Goal: Information Seeking & Learning: Learn about a topic

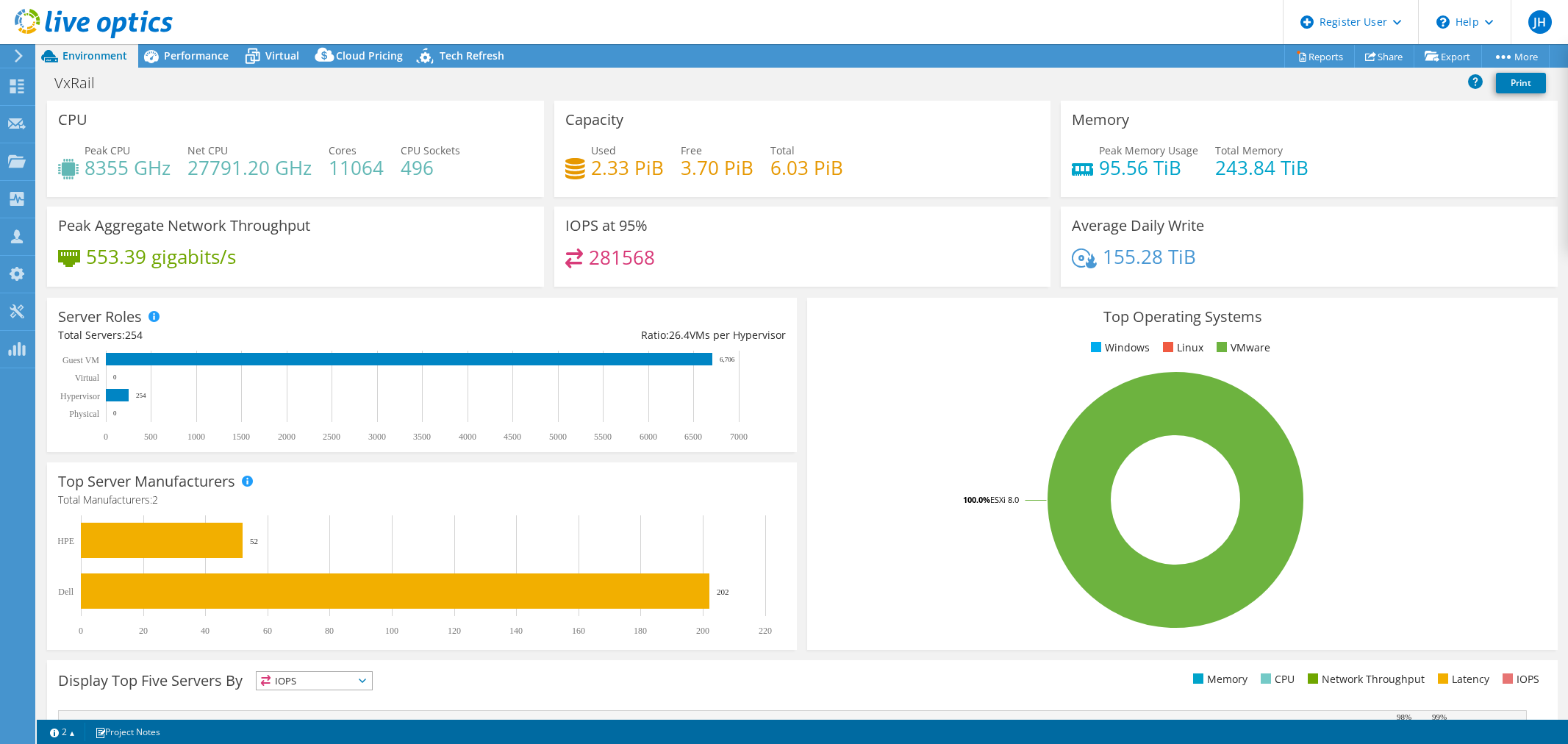
select select "USWest"
select select "USD"
click at [1058, 16] on header "JH Dell User [PERSON_NAME] [PERSON_NAME][EMAIL_ADDRESS][PERSON_NAME][DOMAIN_NAM…" at bounding box center [784, 22] width 1568 height 44
click at [176, 56] on span "Performance" at bounding box center [196, 55] width 65 height 14
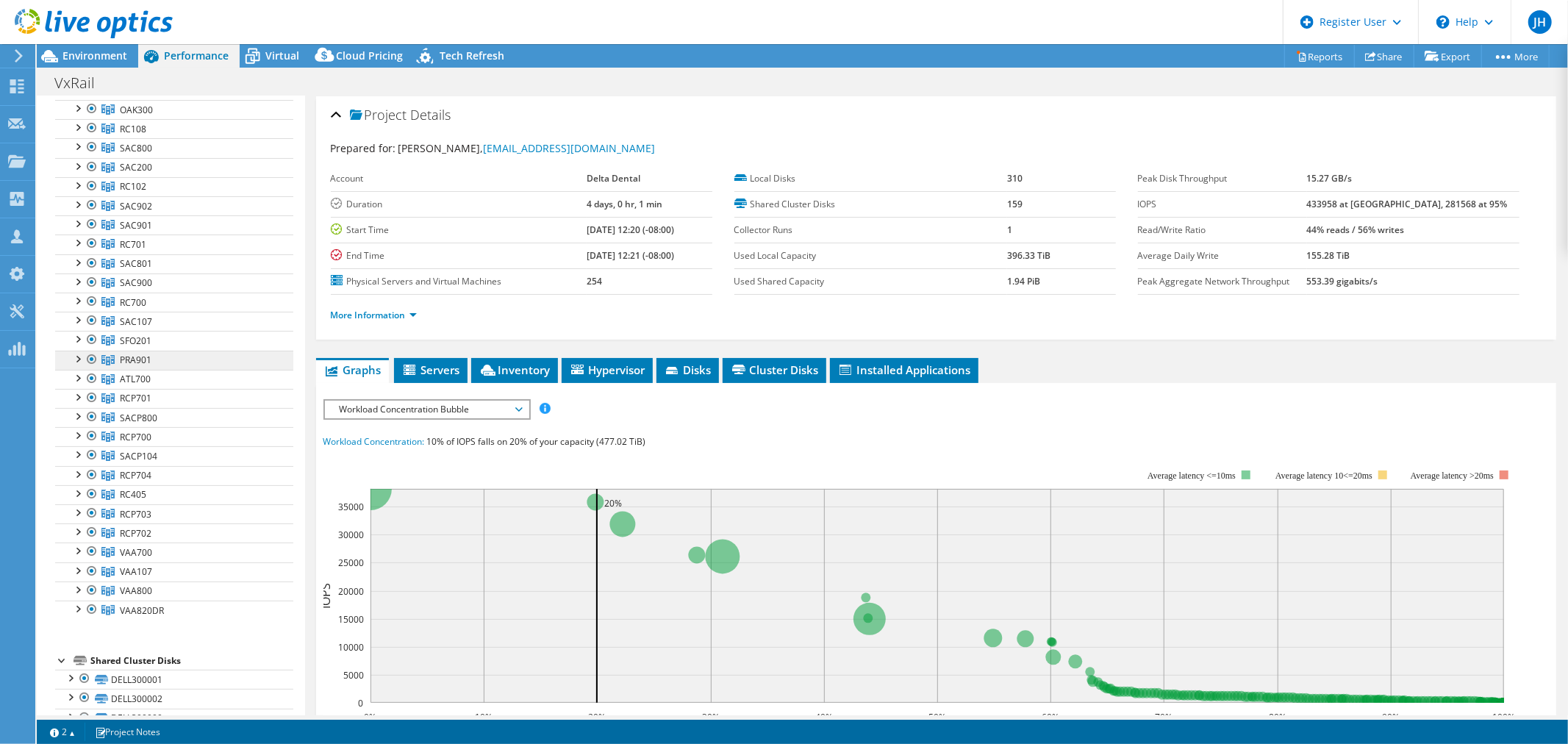
scroll to position [81, 0]
drag, startPoint x: 89, startPoint y: 534, endPoint x: 108, endPoint y: 557, distance: 29.8
click at [89, 534] on div at bounding box center [91, 535] width 14 height 17
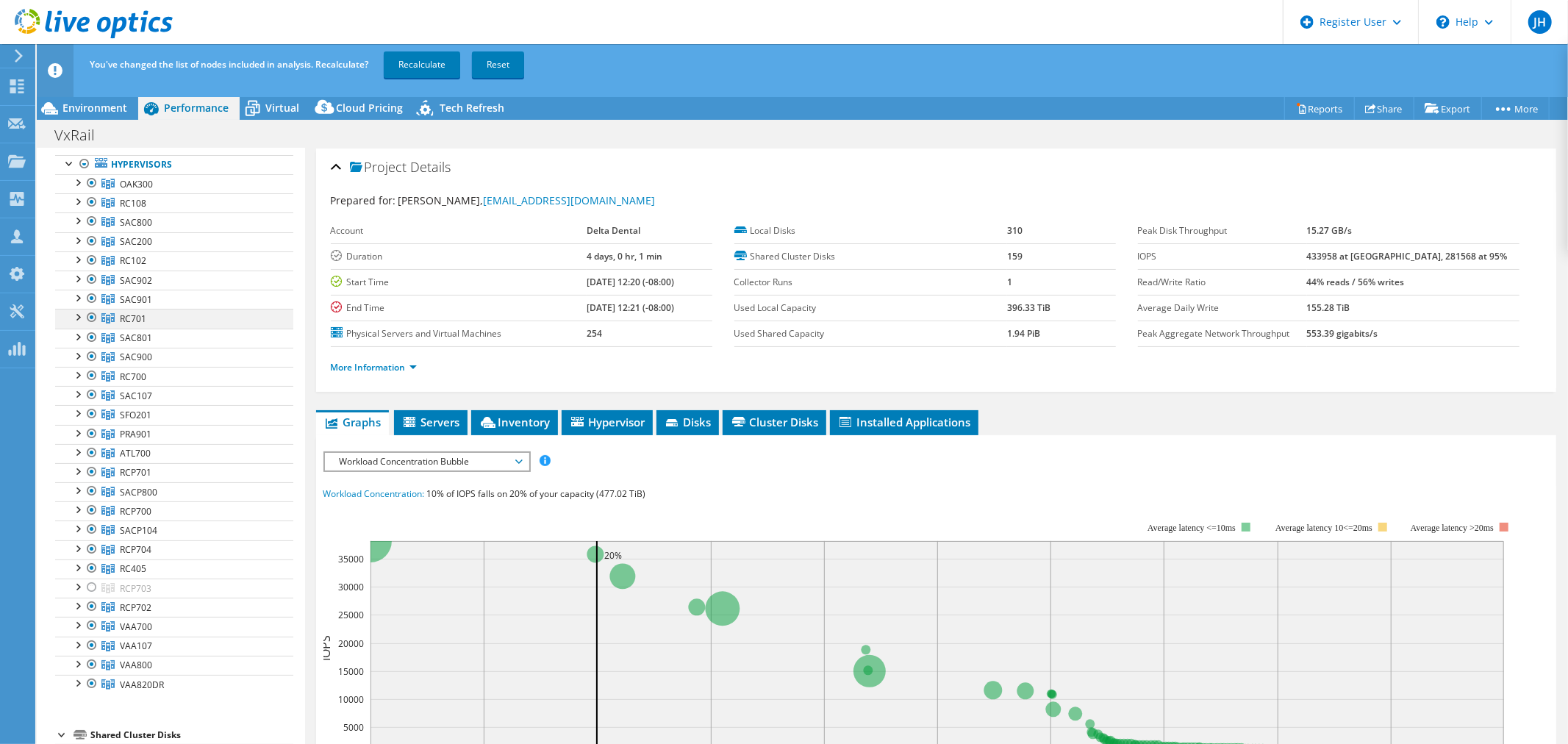
click at [91, 319] on div at bounding box center [91, 317] width 14 height 17
click at [119, 108] on span "Environment" at bounding box center [94, 108] width 65 height 14
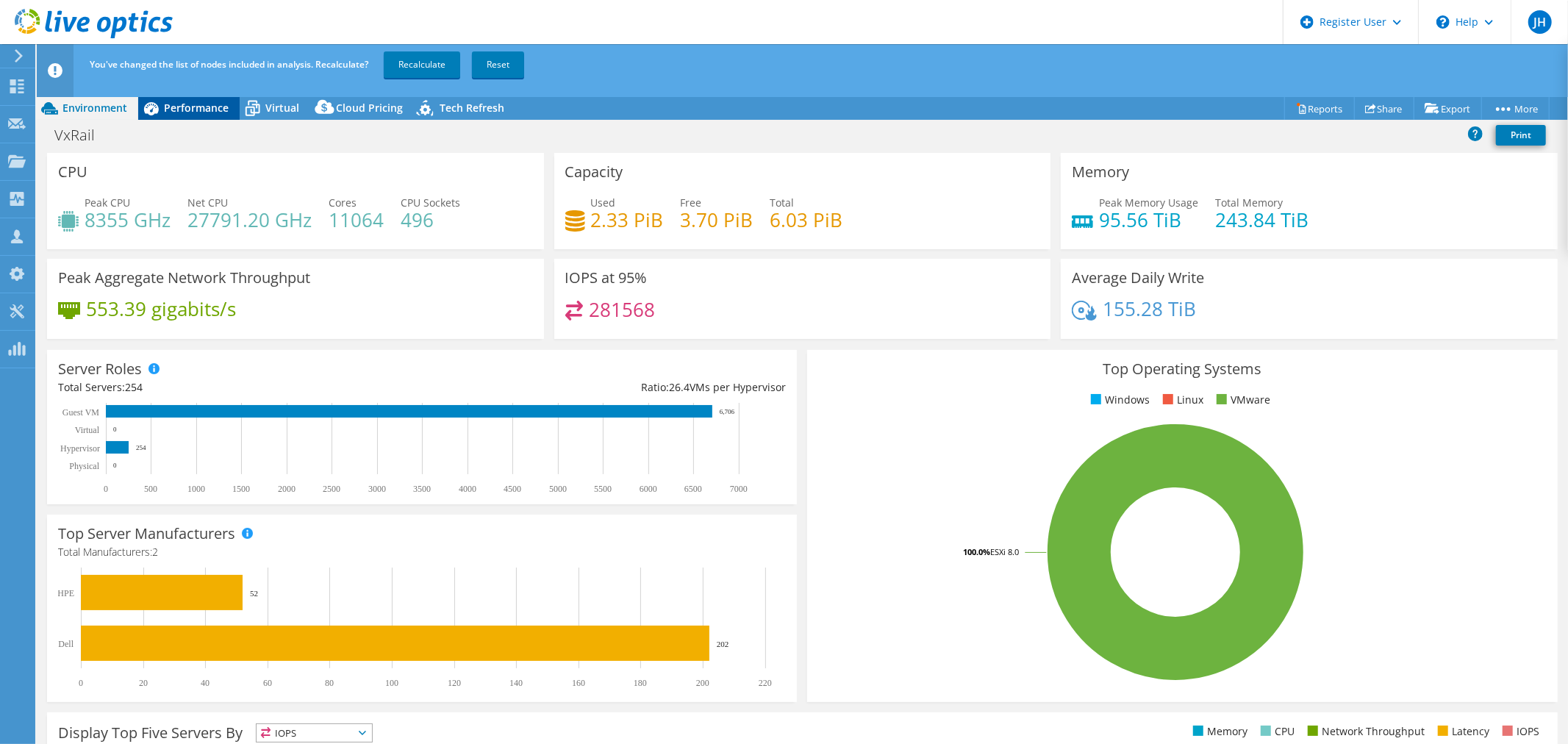
click at [201, 111] on span "Performance" at bounding box center [196, 108] width 65 height 14
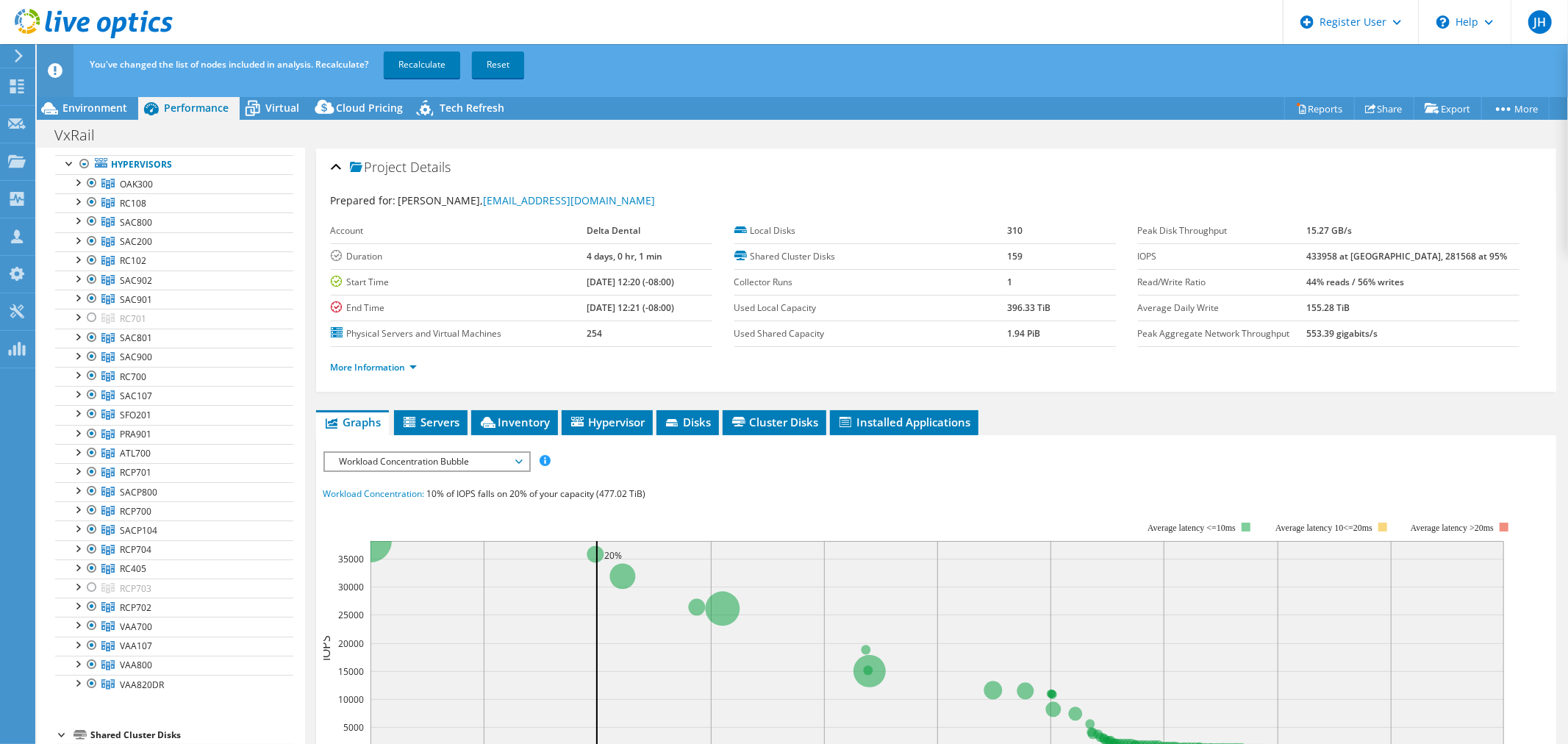
drag, startPoint x: 405, startPoint y: 71, endPoint x: 753, endPoint y: 124, distance: 352.0
click at [405, 71] on link "Recalculate" at bounding box center [422, 65] width 77 height 27
click at [694, 144] on div "VxRail Print" at bounding box center [802, 135] width 1532 height 27
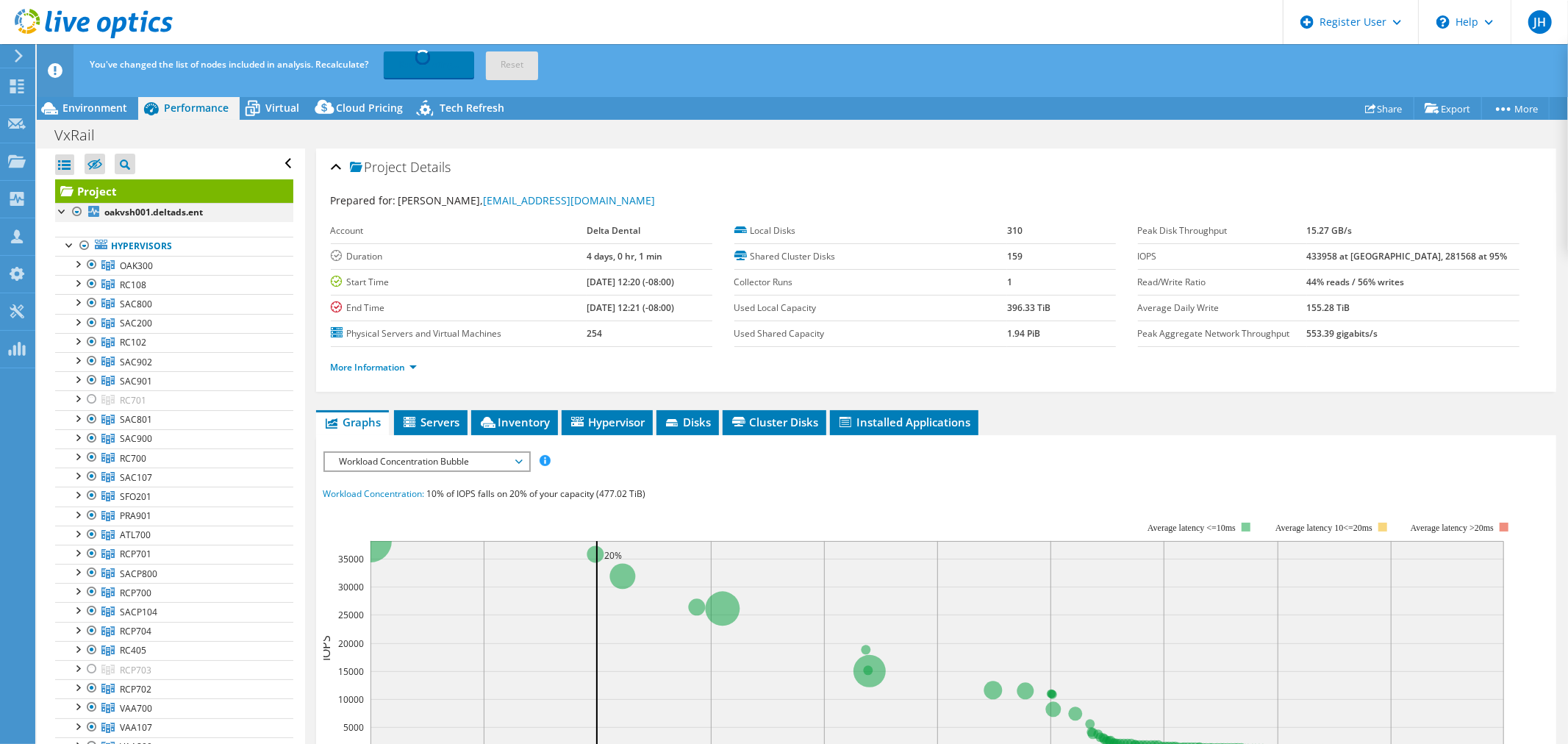
click at [79, 214] on div at bounding box center [77, 211] width 14 height 17
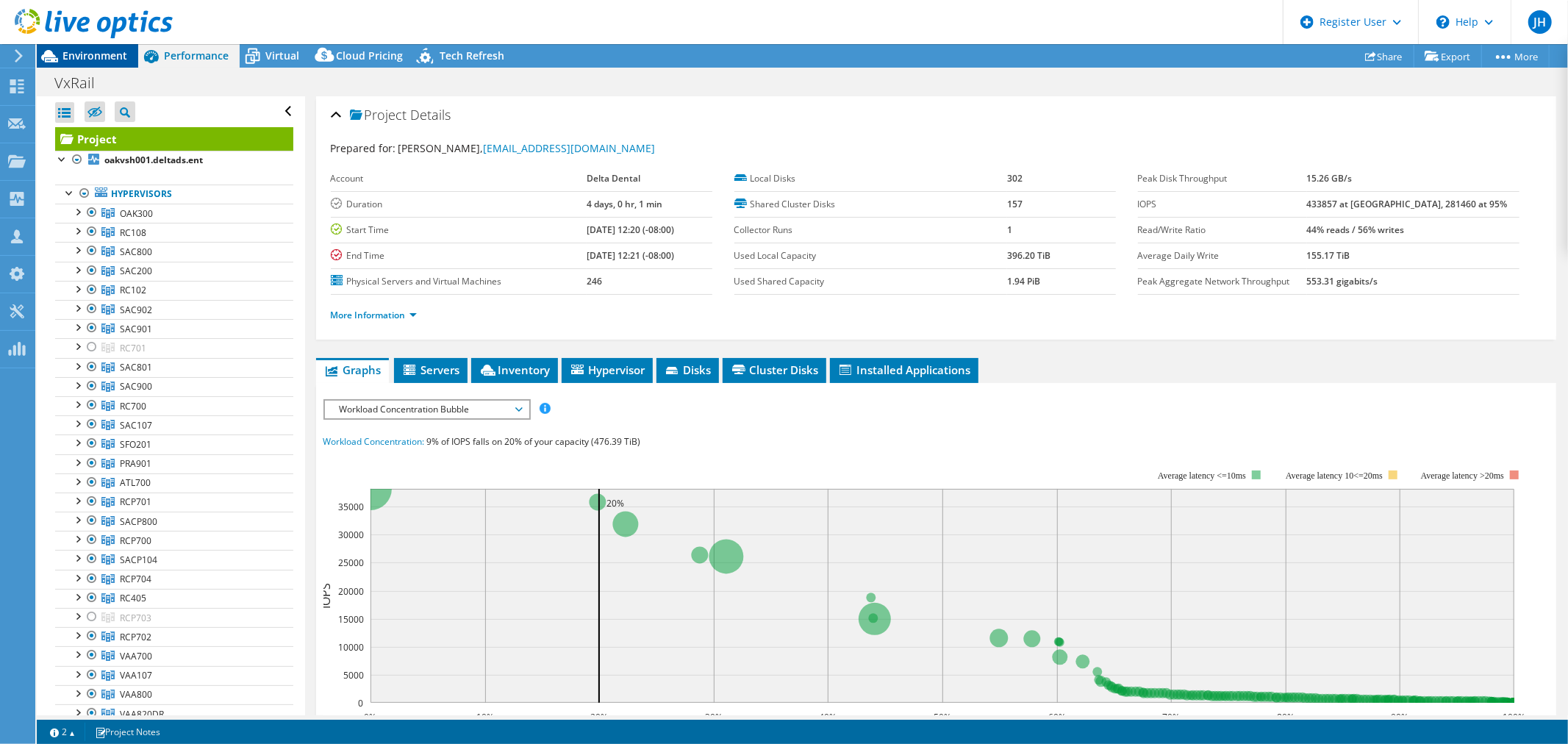
click at [81, 62] on span "Environment" at bounding box center [94, 55] width 65 height 14
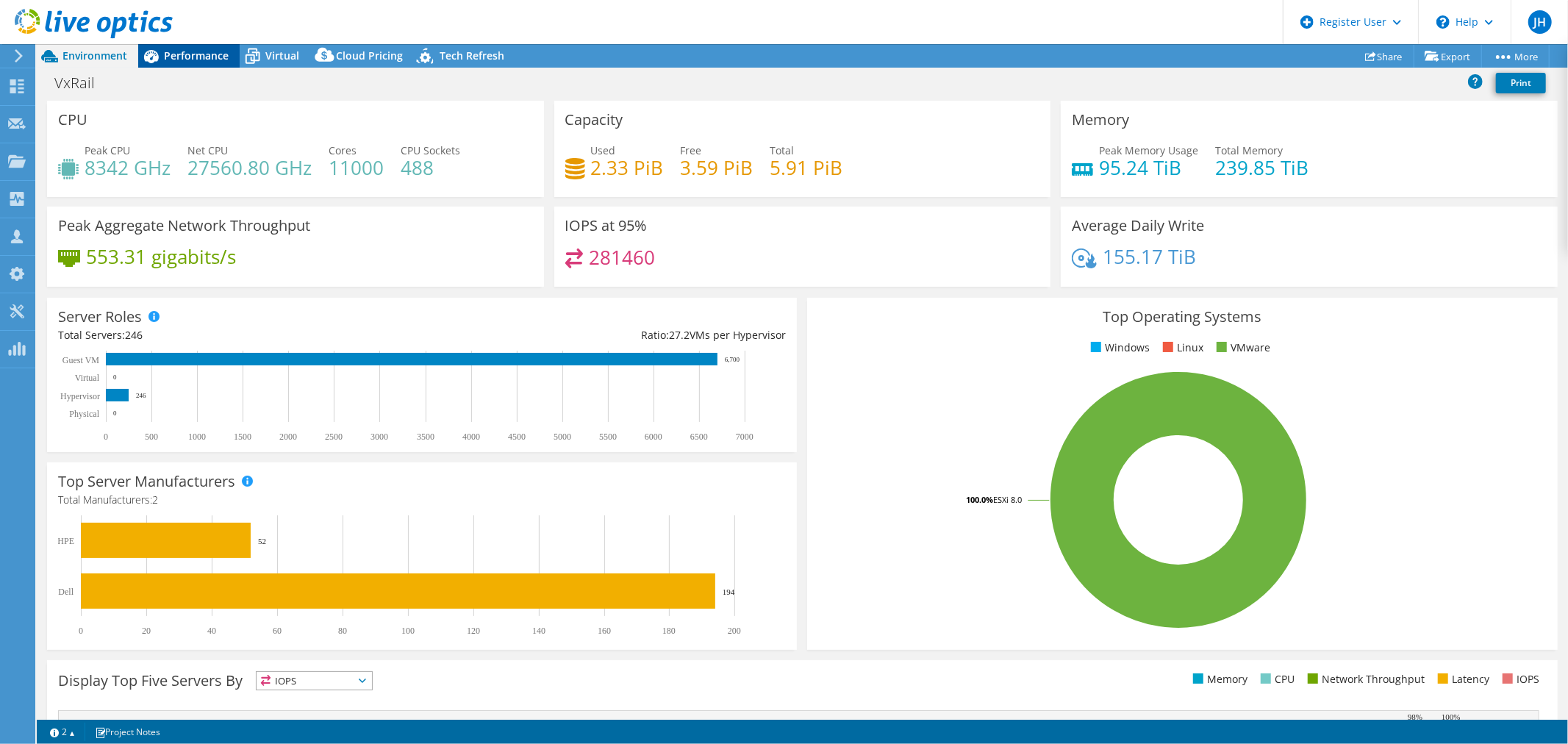
click at [215, 55] on span "Performance" at bounding box center [196, 55] width 65 height 14
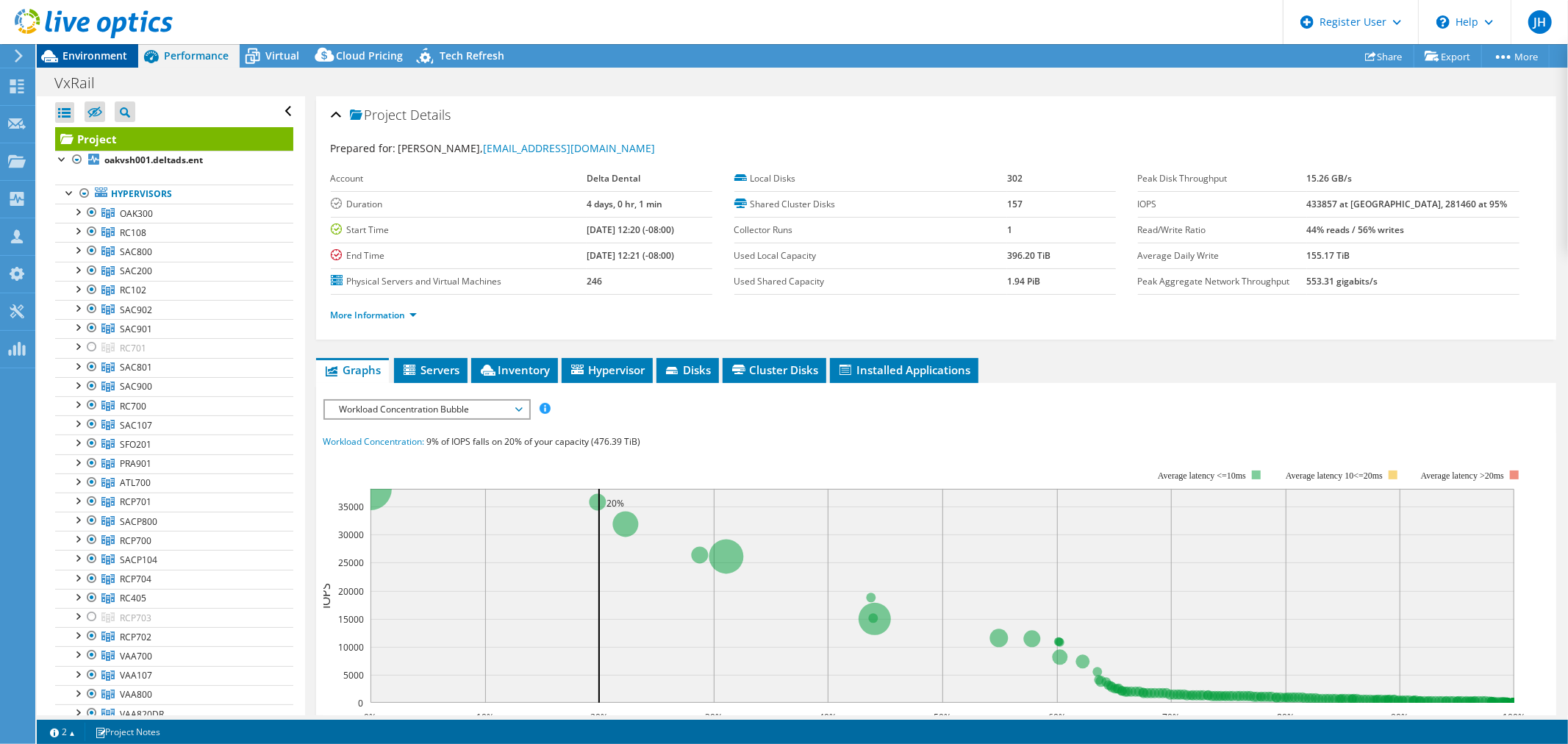
click at [105, 56] on span "Environment" at bounding box center [94, 55] width 65 height 14
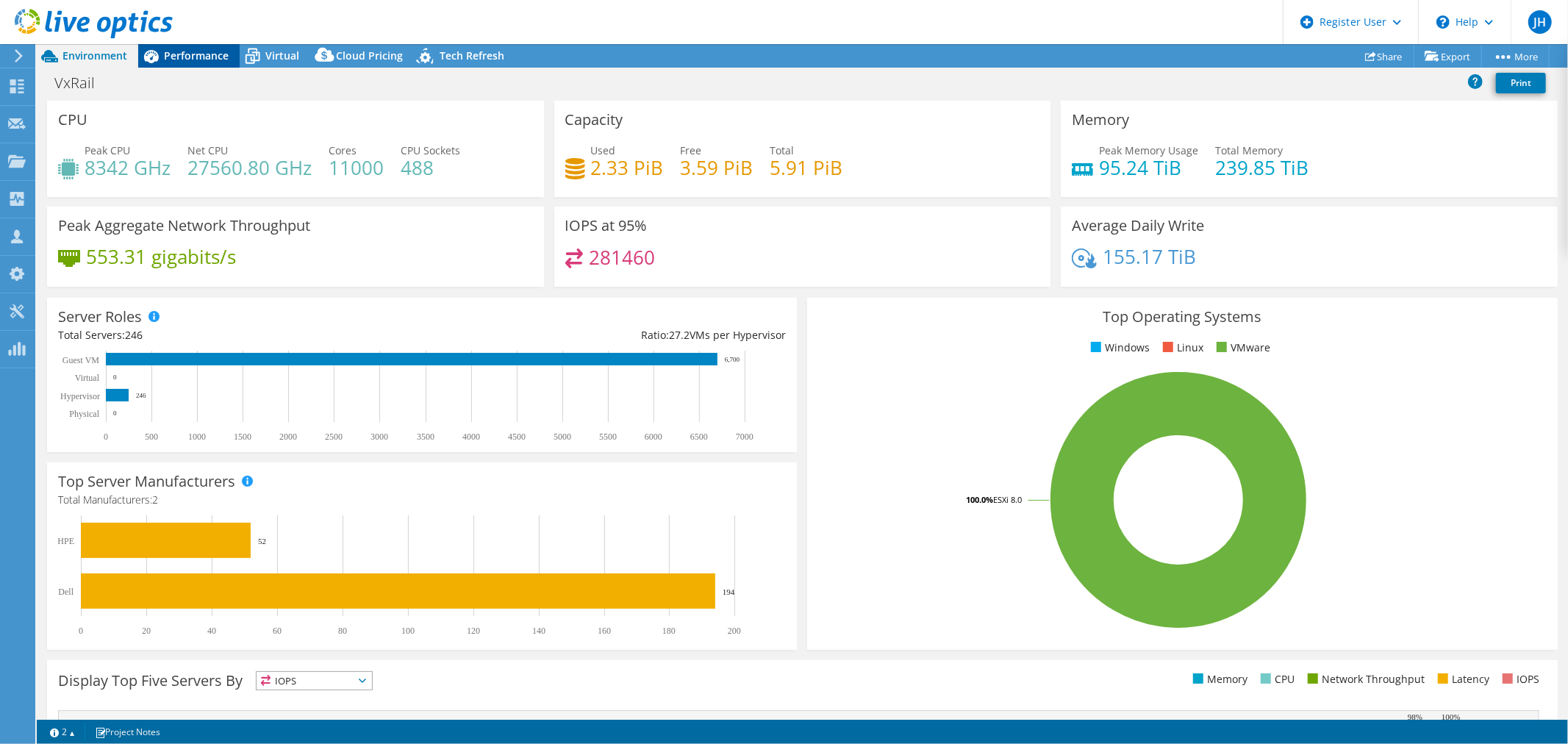
click at [201, 52] on span "Performance" at bounding box center [196, 55] width 65 height 14
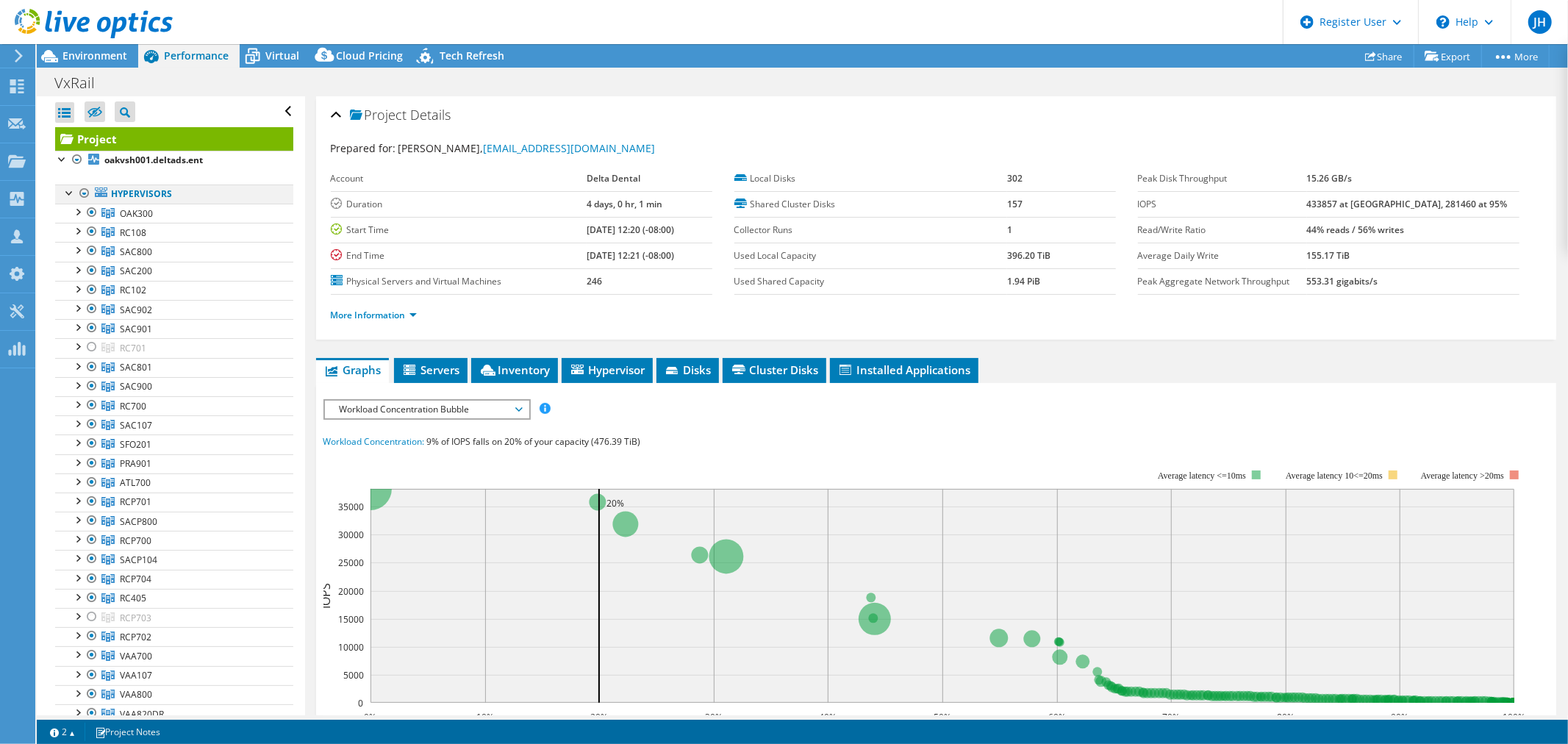
click at [83, 190] on div at bounding box center [84, 193] width 14 height 17
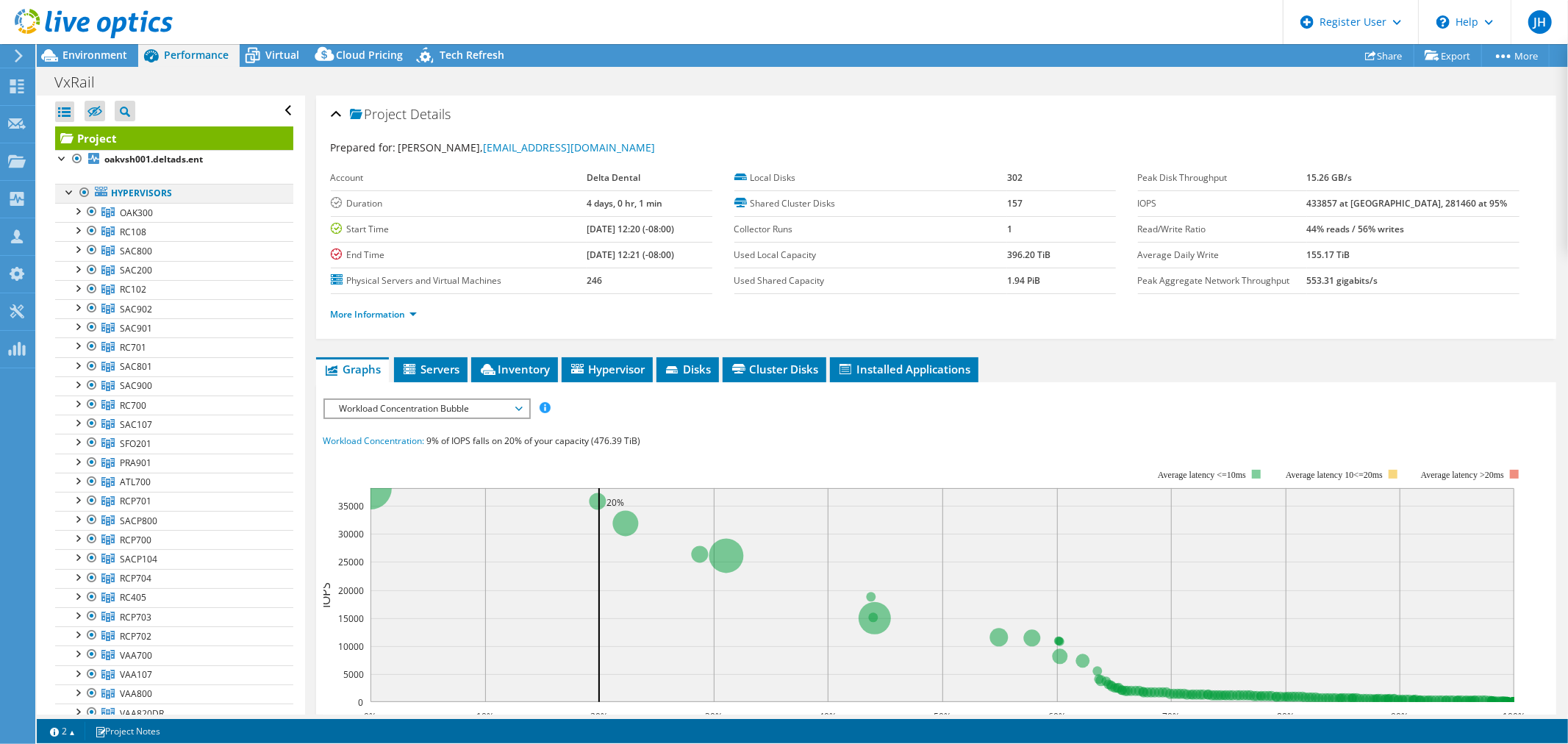
click at [82, 193] on li "oakvsh001.deltads.ent Hypervisors OAK300 oakvsh001.deltads.ent" at bounding box center [175, 443] width 239 height 587
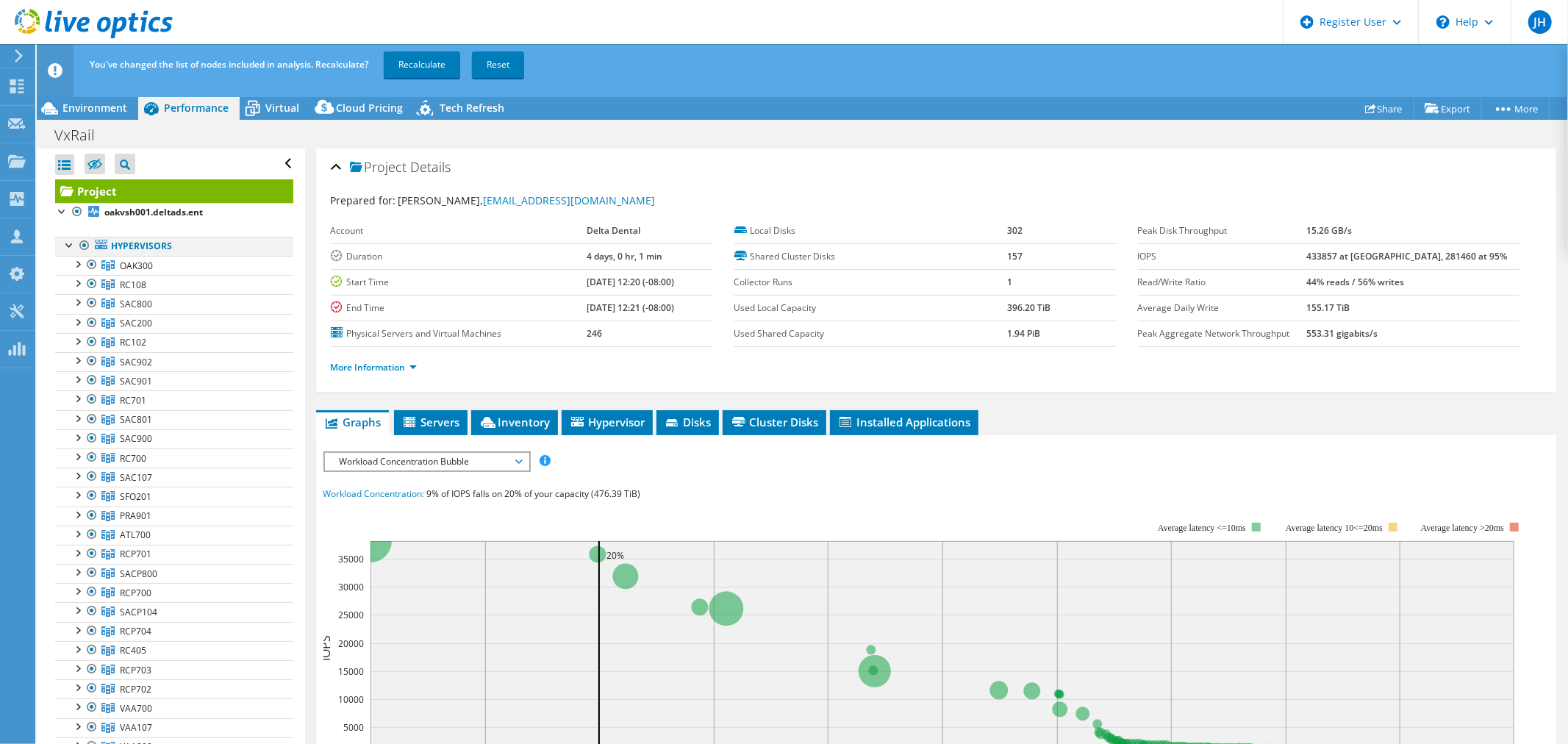
click at [84, 245] on div at bounding box center [84, 245] width 14 height 17
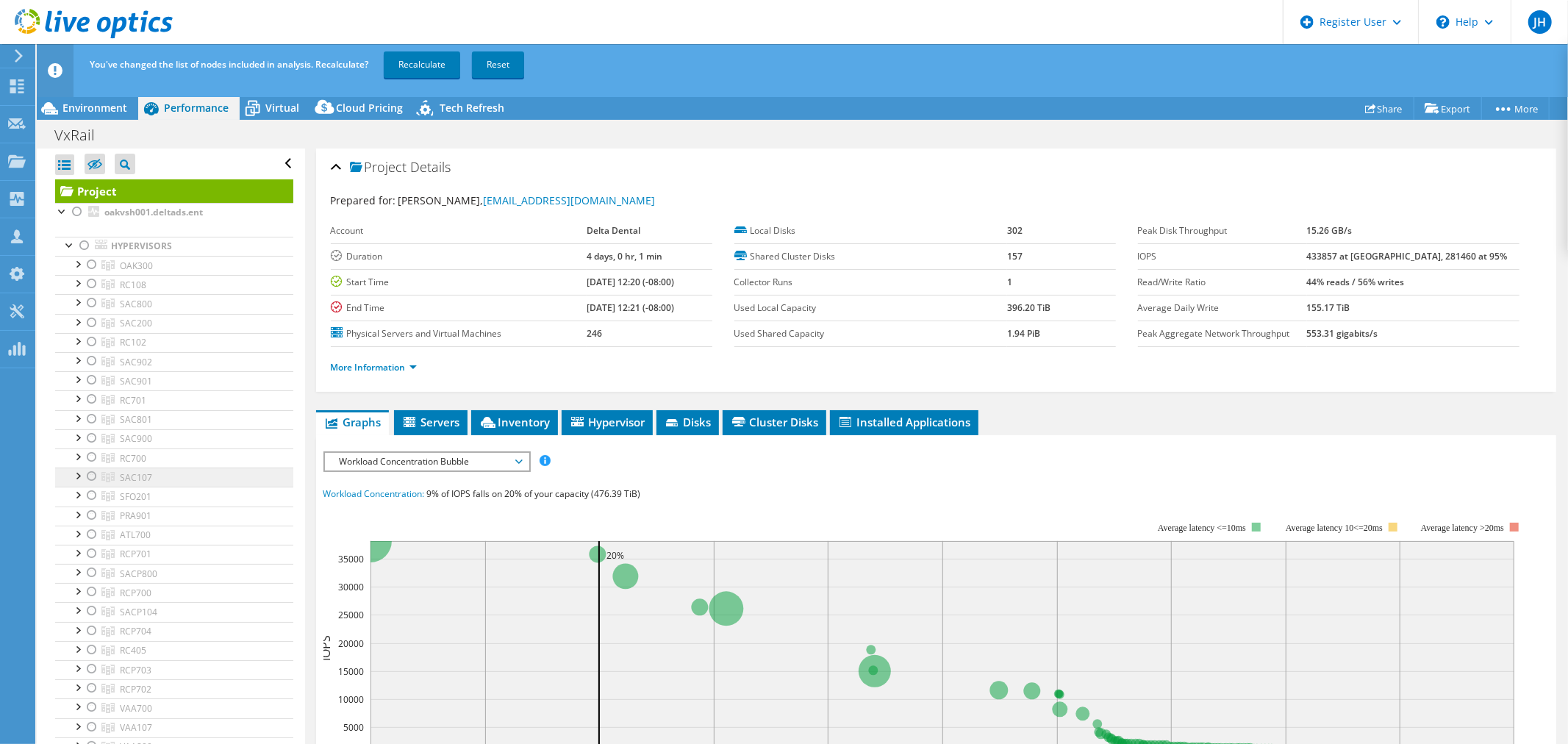
scroll to position [163, 0]
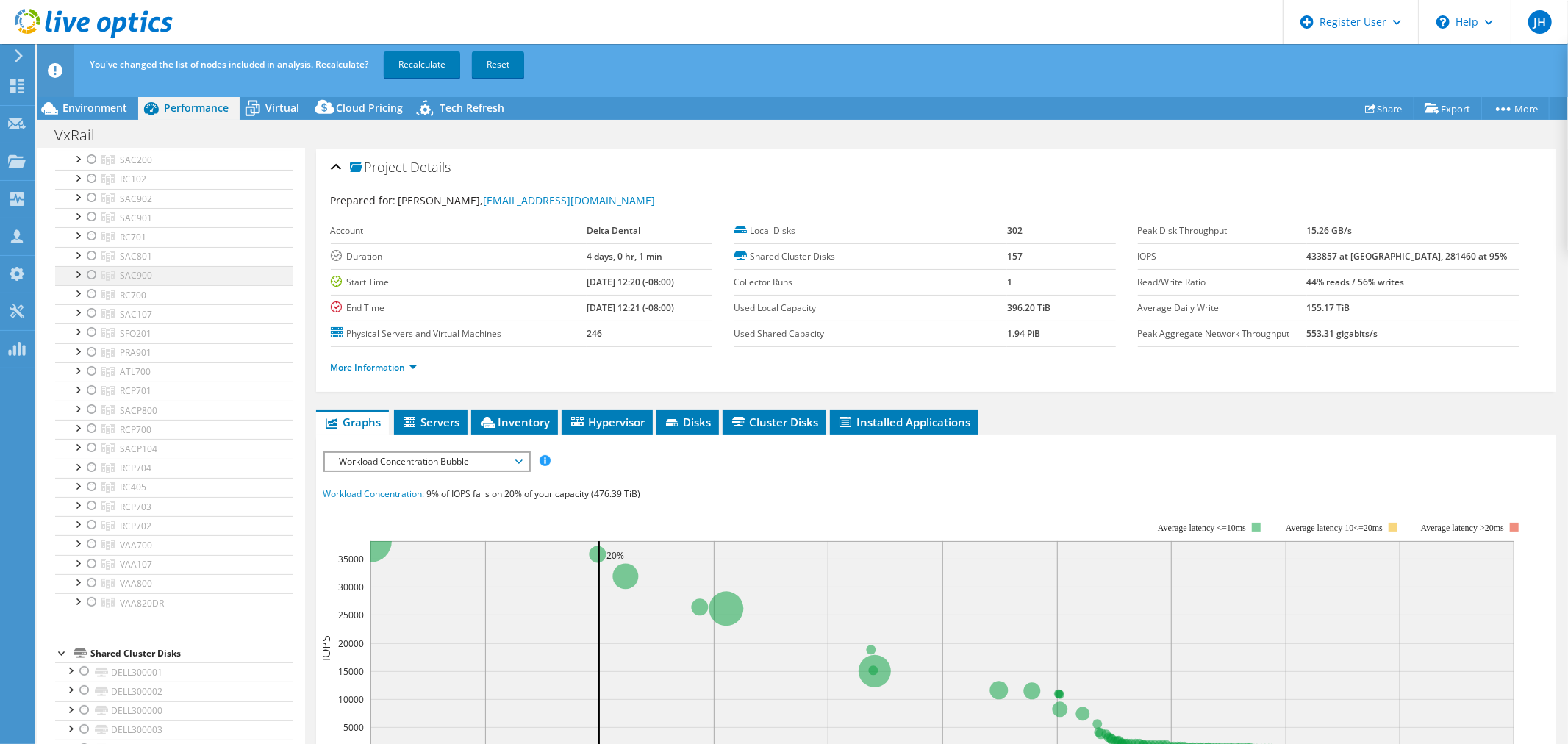
click at [91, 276] on div at bounding box center [91, 274] width 14 height 17
click at [91, 216] on div at bounding box center [91, 217] width 14 height 17
click at [90, 197] on div at bounding box center [91, 198] width 14 height 17
drag, startPoint x: 409, startPoint y: 57, endPoint x: 422, endPoint y: 78, distance: 24.7
click at [409, 57] on link "Recalculate" at bounding box center [422, 65] width 77 height 27
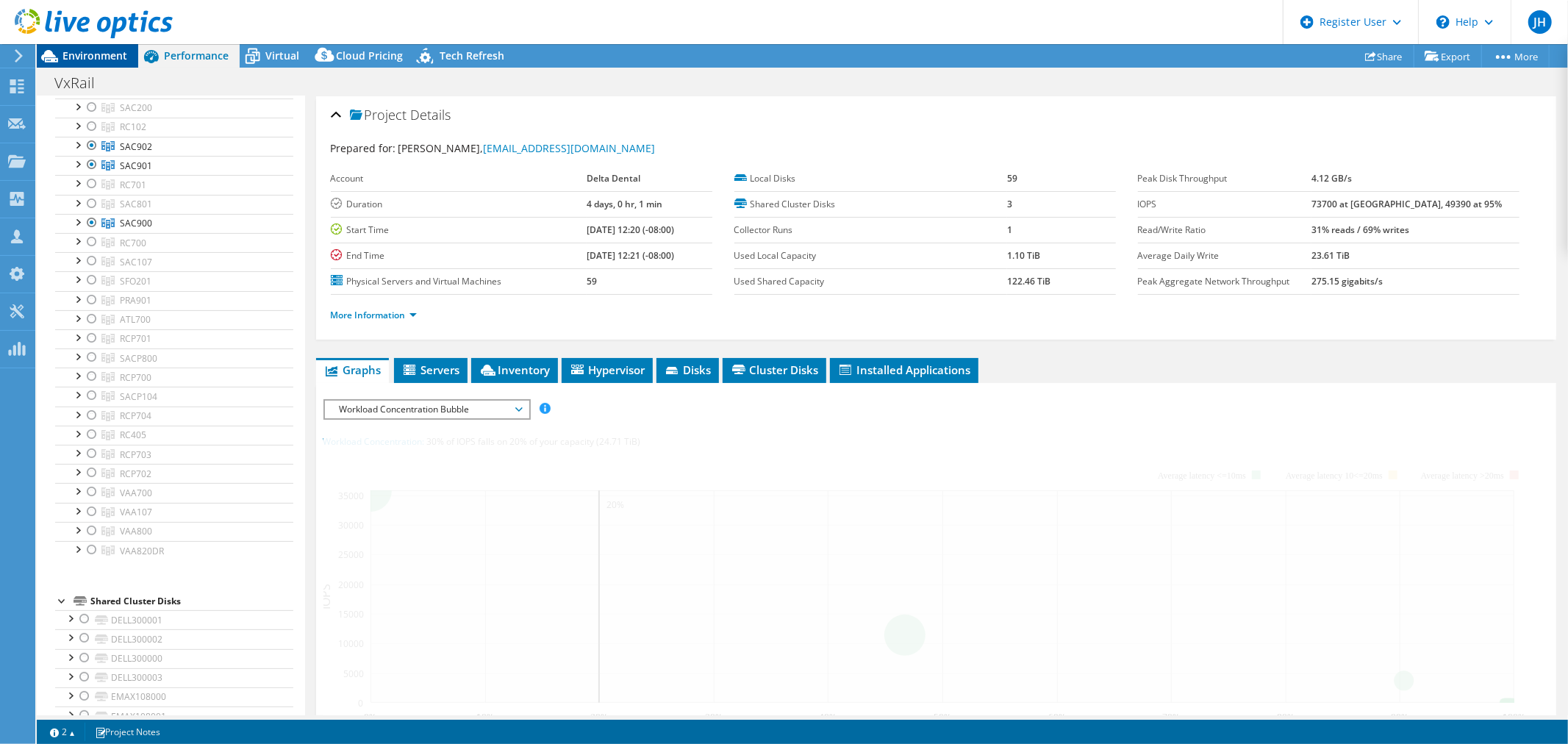
click at [105, 65] on div "Environment" at bounding box center [87, 55] width 102 height 24
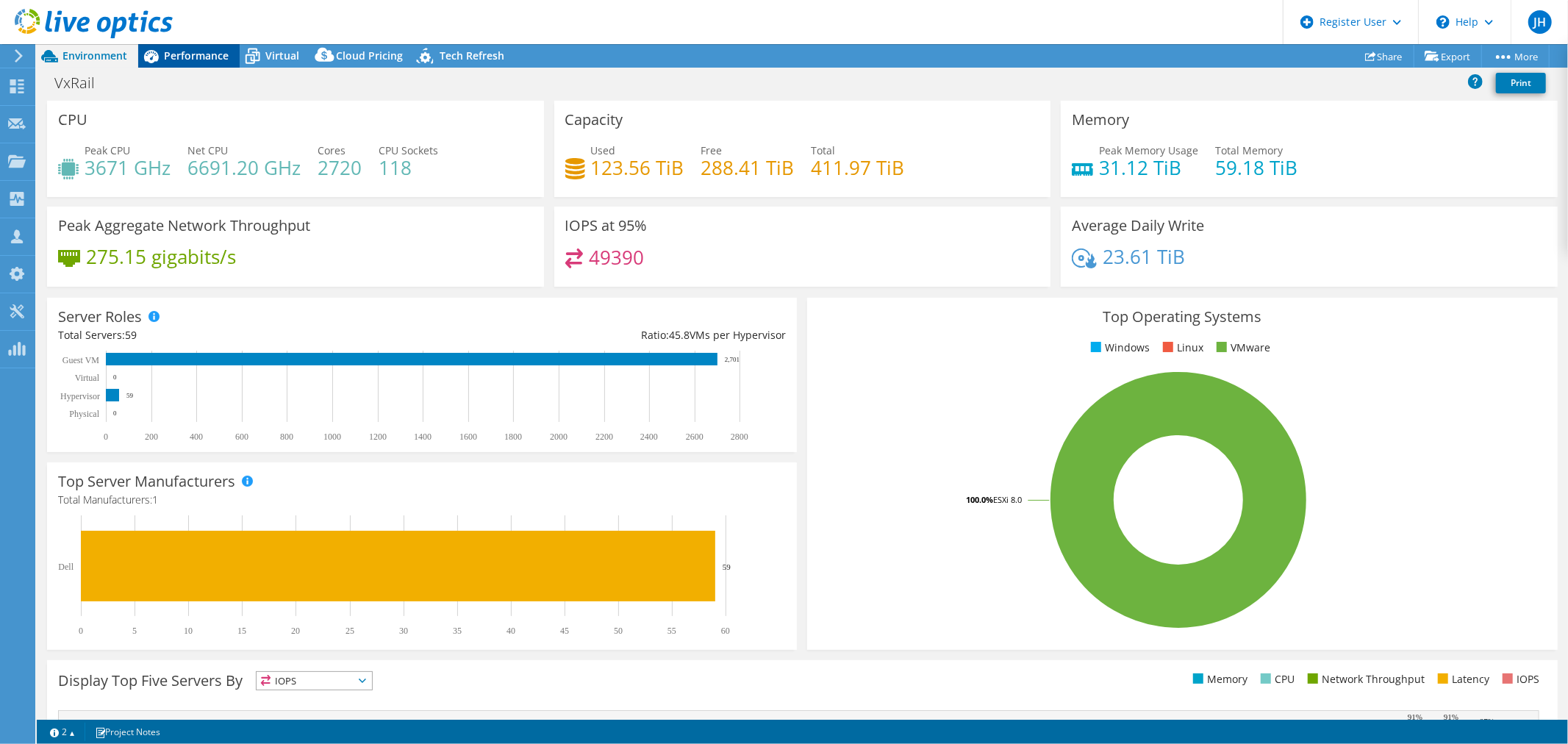
click at [207, 55] on span "Performance" at bounding box center [196, 55] width 65 height 14
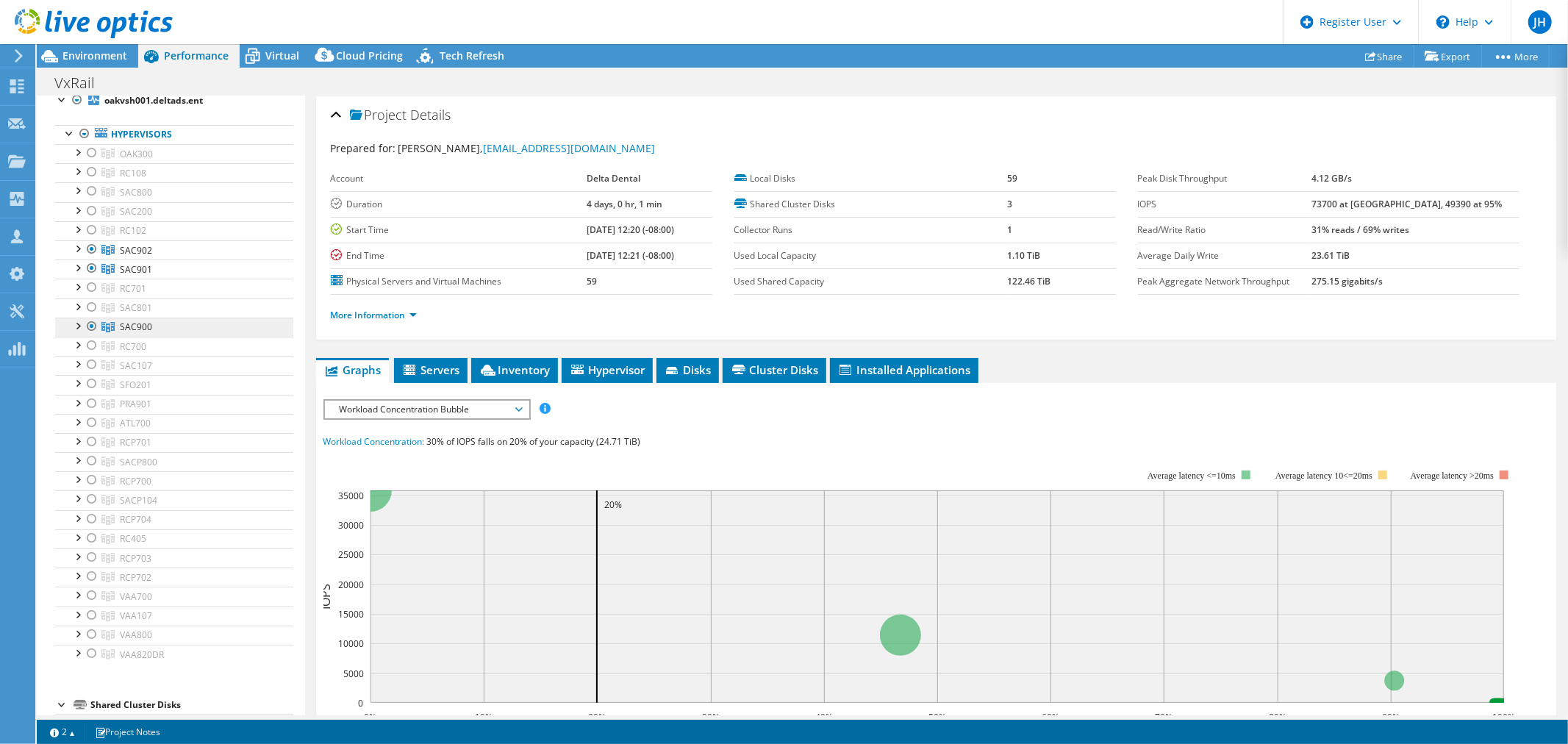
scroll to position [0, 0]
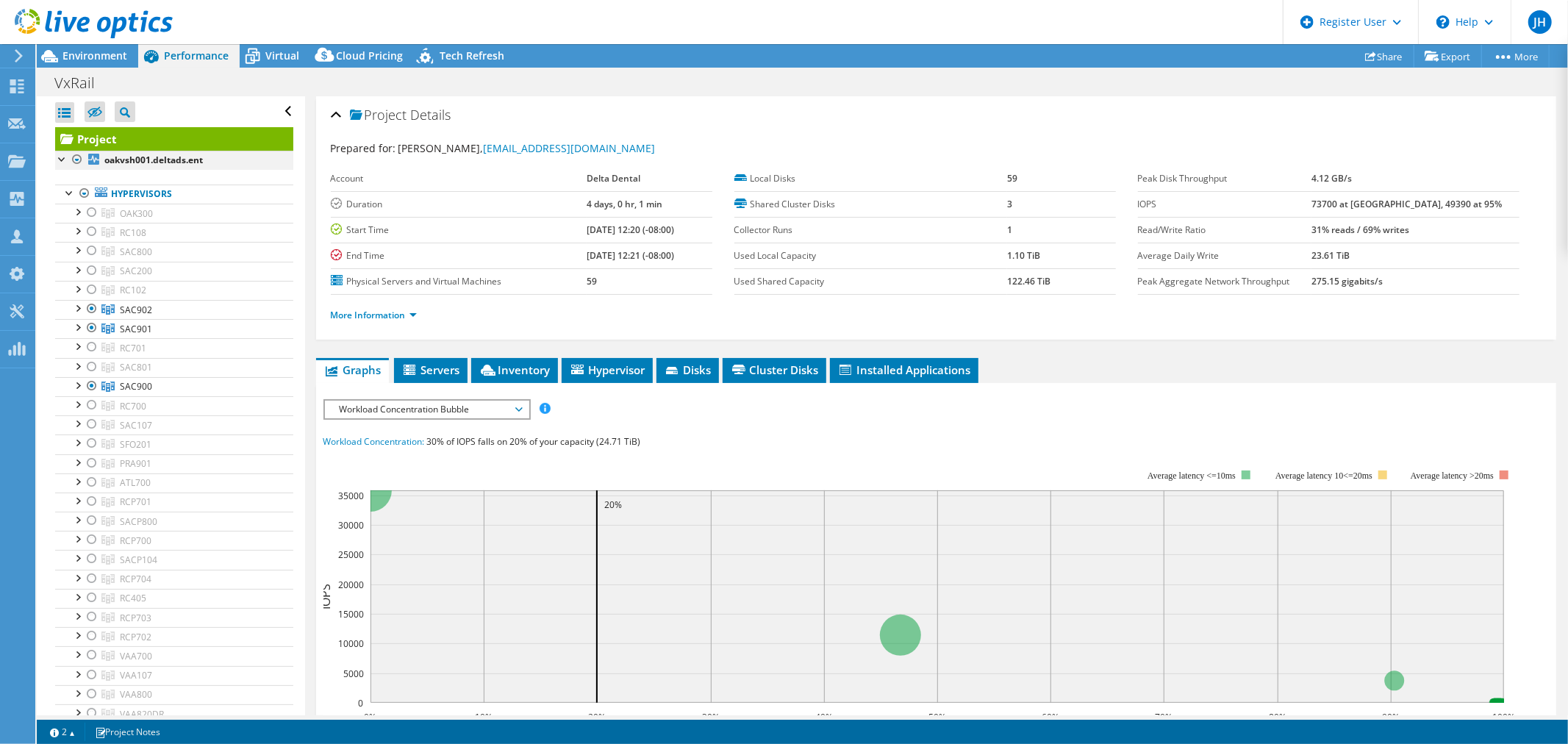
click at [78, 157] on div at bounding box center [77, 159] width 14 height 17
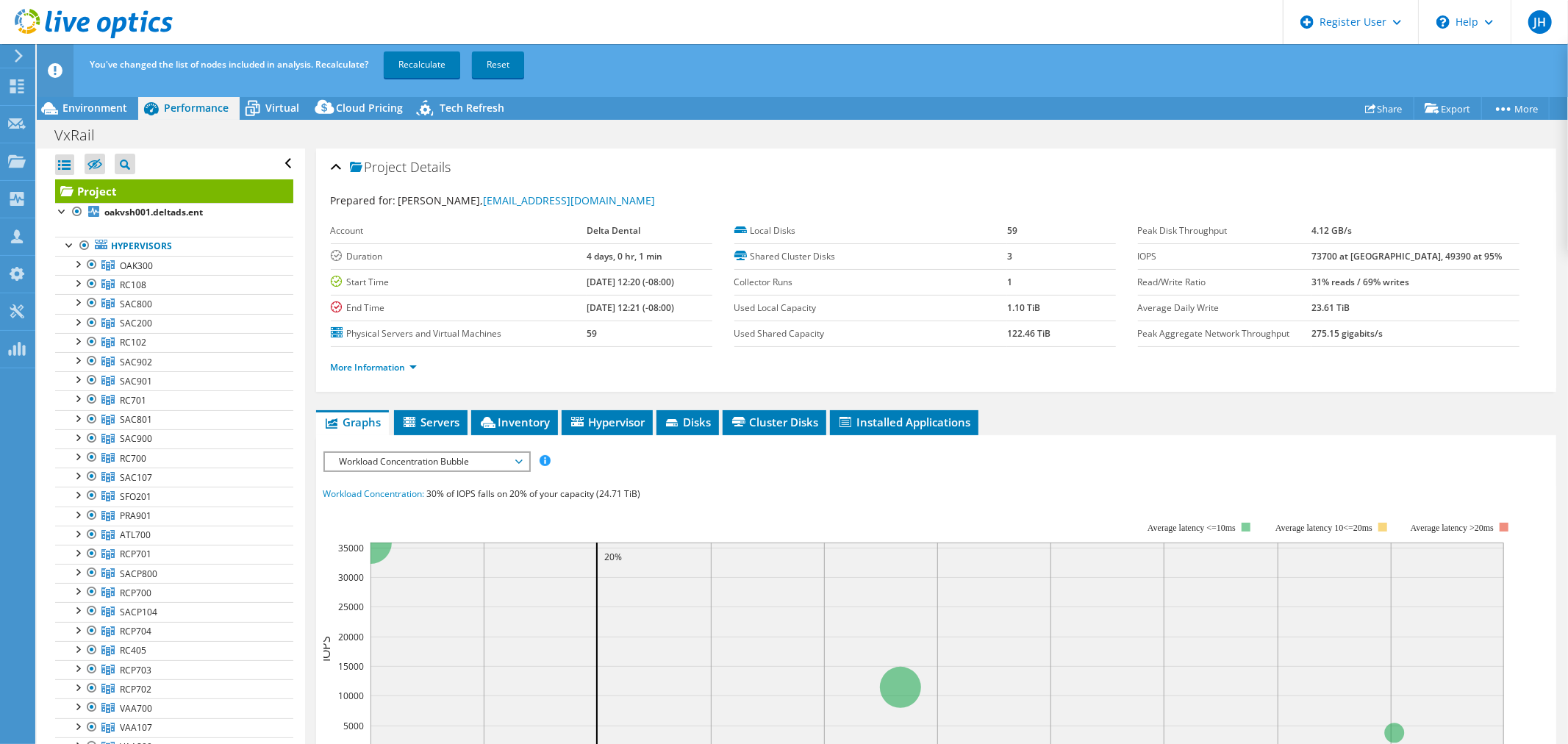
drag, startPoint x: 426, startPoint y: 68, endPoint x: 979, endPoint y: 74, distance: 553.0
click at [425, 67] on link "Recalculate" at bounding box center [422, 65] width 77 height 27
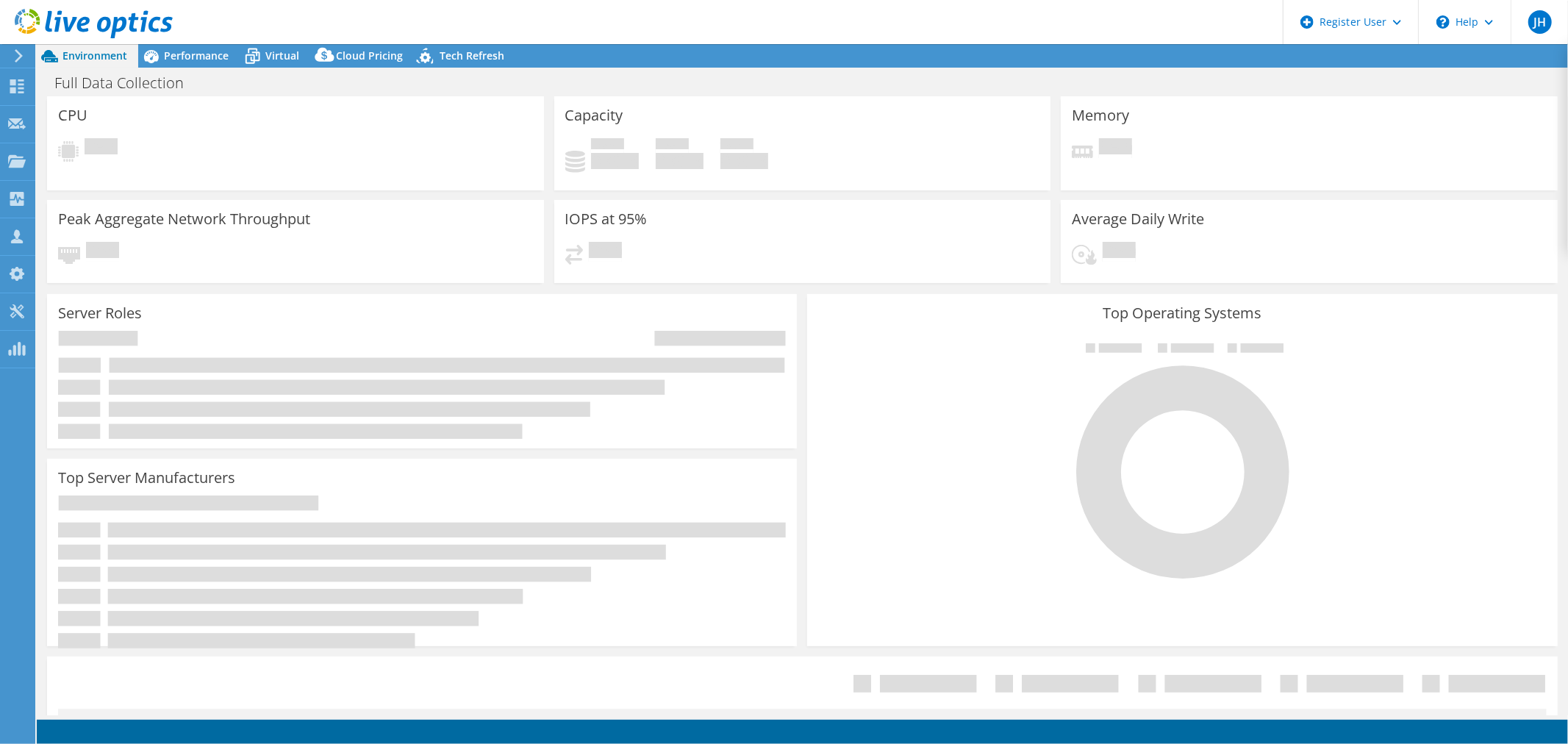
select select "USD"
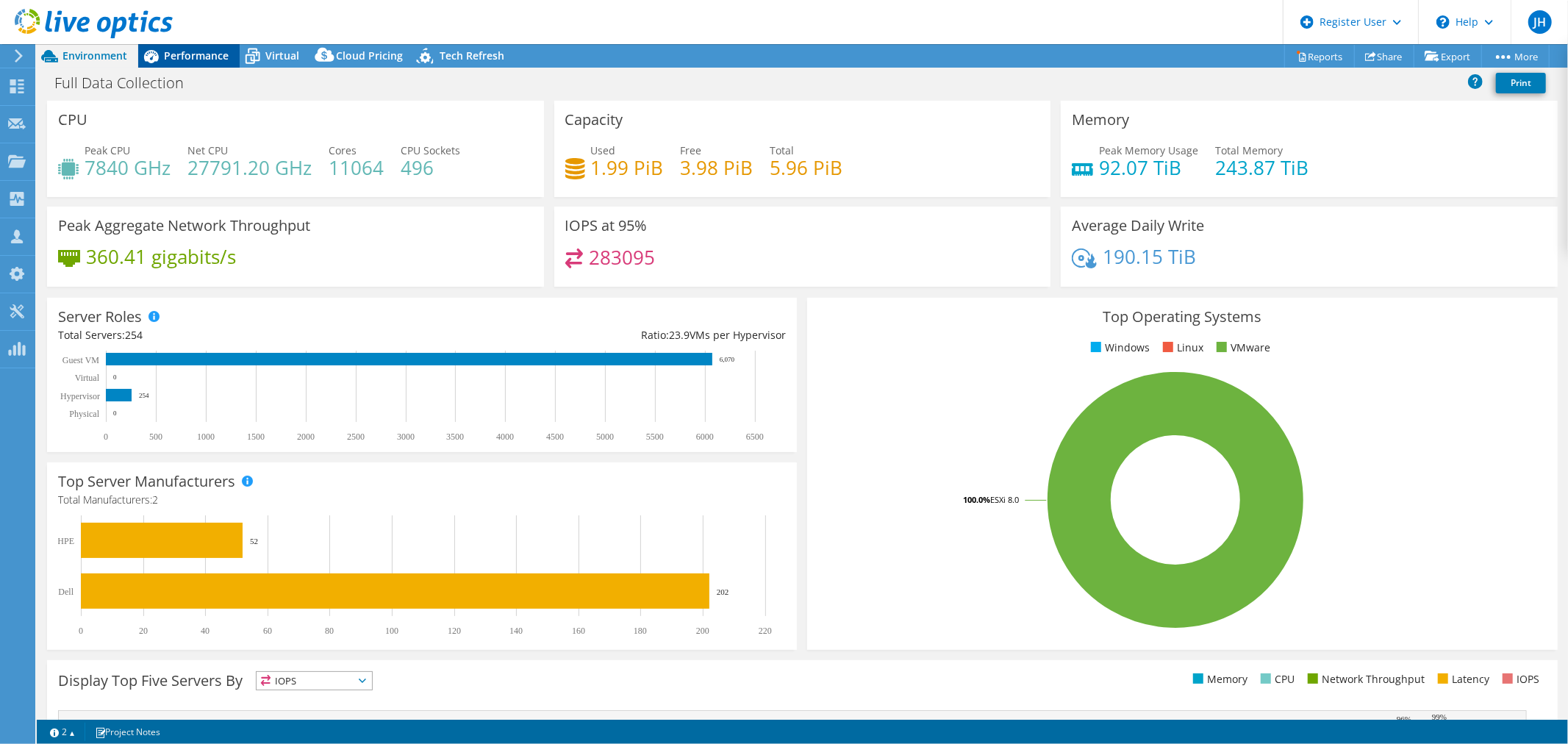
click at [177, 54] on span "Performance" at bounding box center [196, 55] width 65 height 14
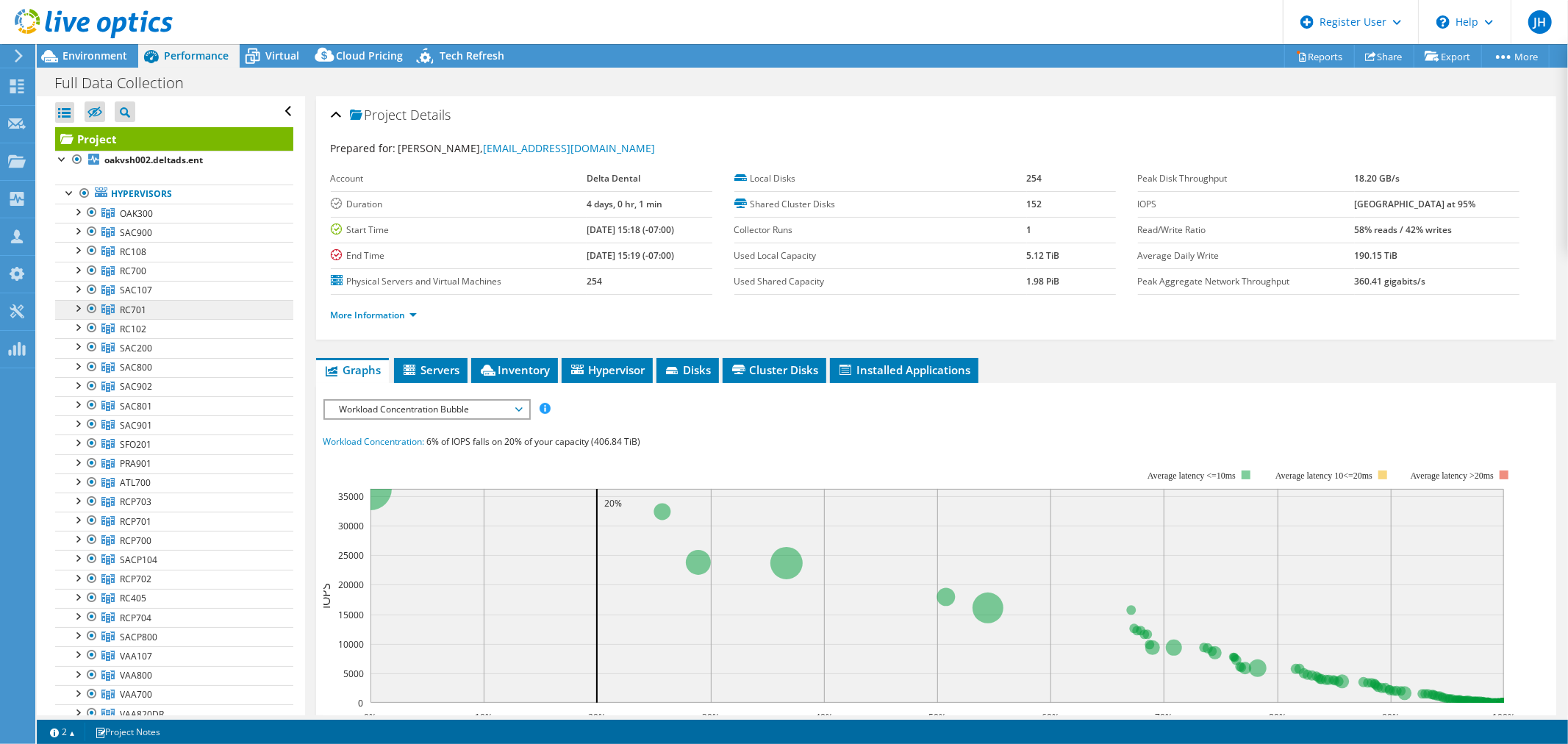
scroll to position [81, 0]
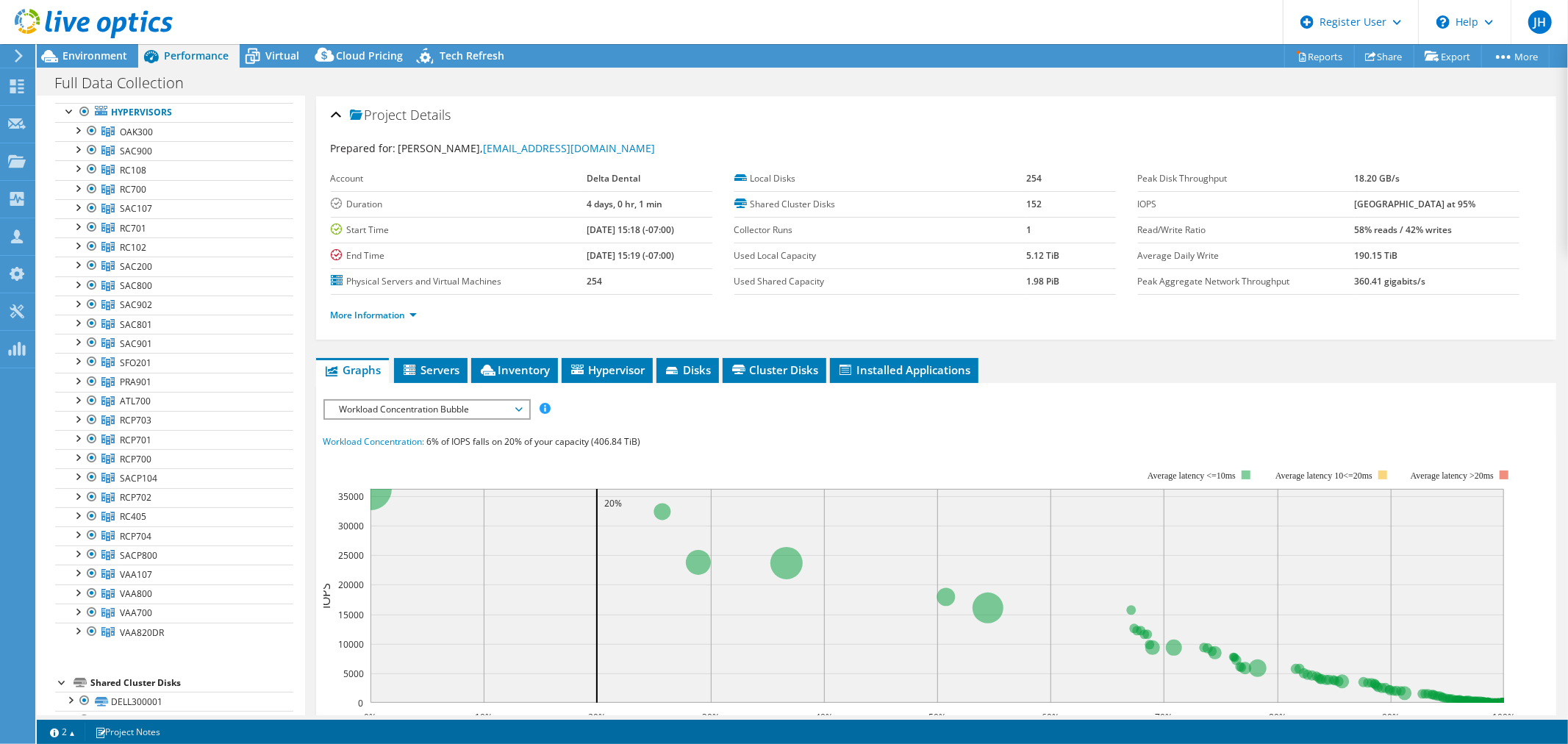
drag, startPoint x: 1133, startPoint y: 15, endPoint x: 1086, endPoint y: 17, distance: 47.0
click at [1086, 17] on header "JH Dell User [PERSON_NAME] [PERSON_NAME][EMAIL_ADDRESS][PERSON_NAME][DOMAIN_NAM…" at bounding box center [784, 22] width 1568 height 44
click at [84, 112] on div at bounding box center [84, 111] width 14 height 17
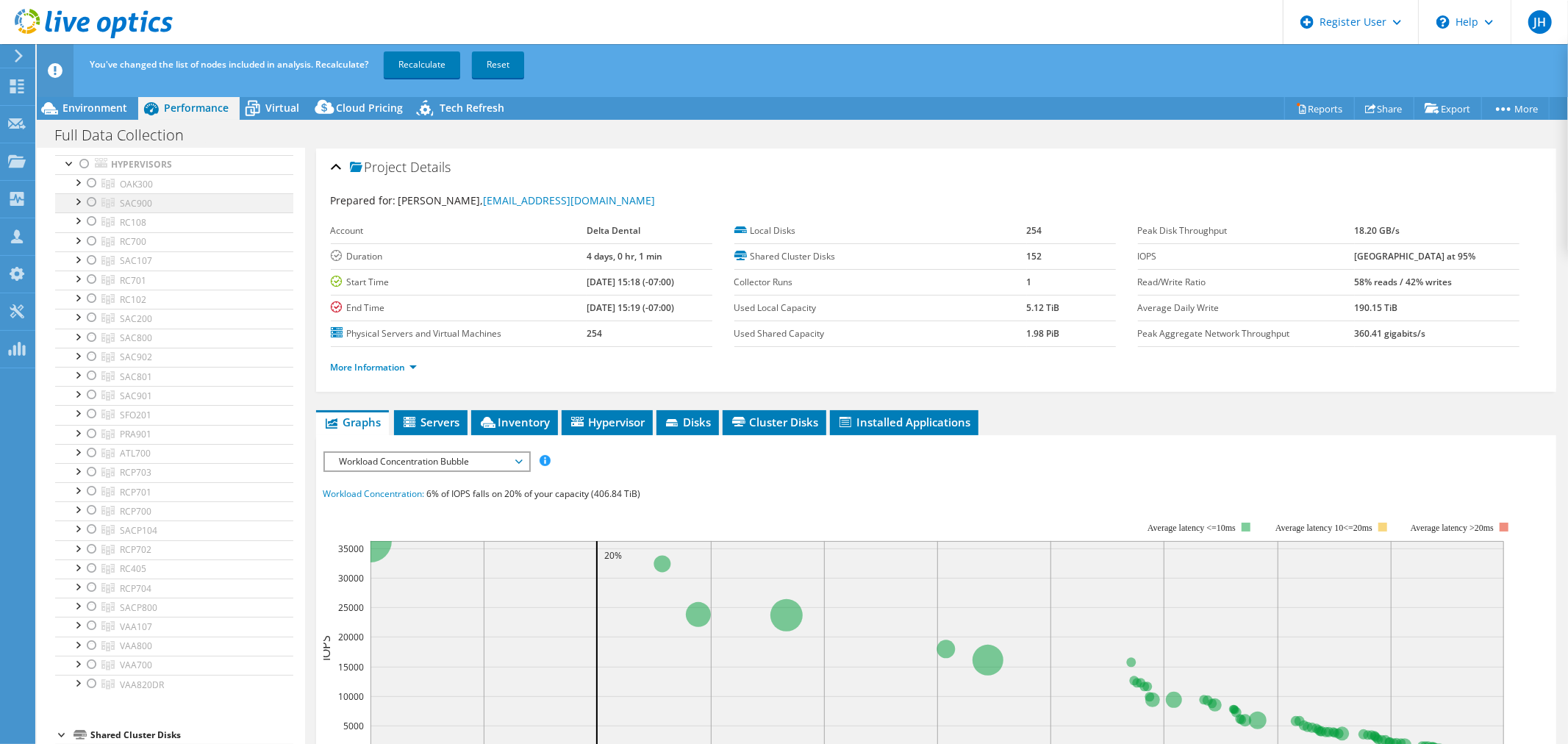
click at [92, 199] on div at bounding box center [91, 201] width 14 height 17
click at [93, 355] on div at bounding box center [91, 356] width 14 height 17
click at [93, 395] on div at bounding box center [91, 394] width 14 height 17
click at [410, 60] on link "Recalculate" at bounding box center [422, 65] width 77 height 27
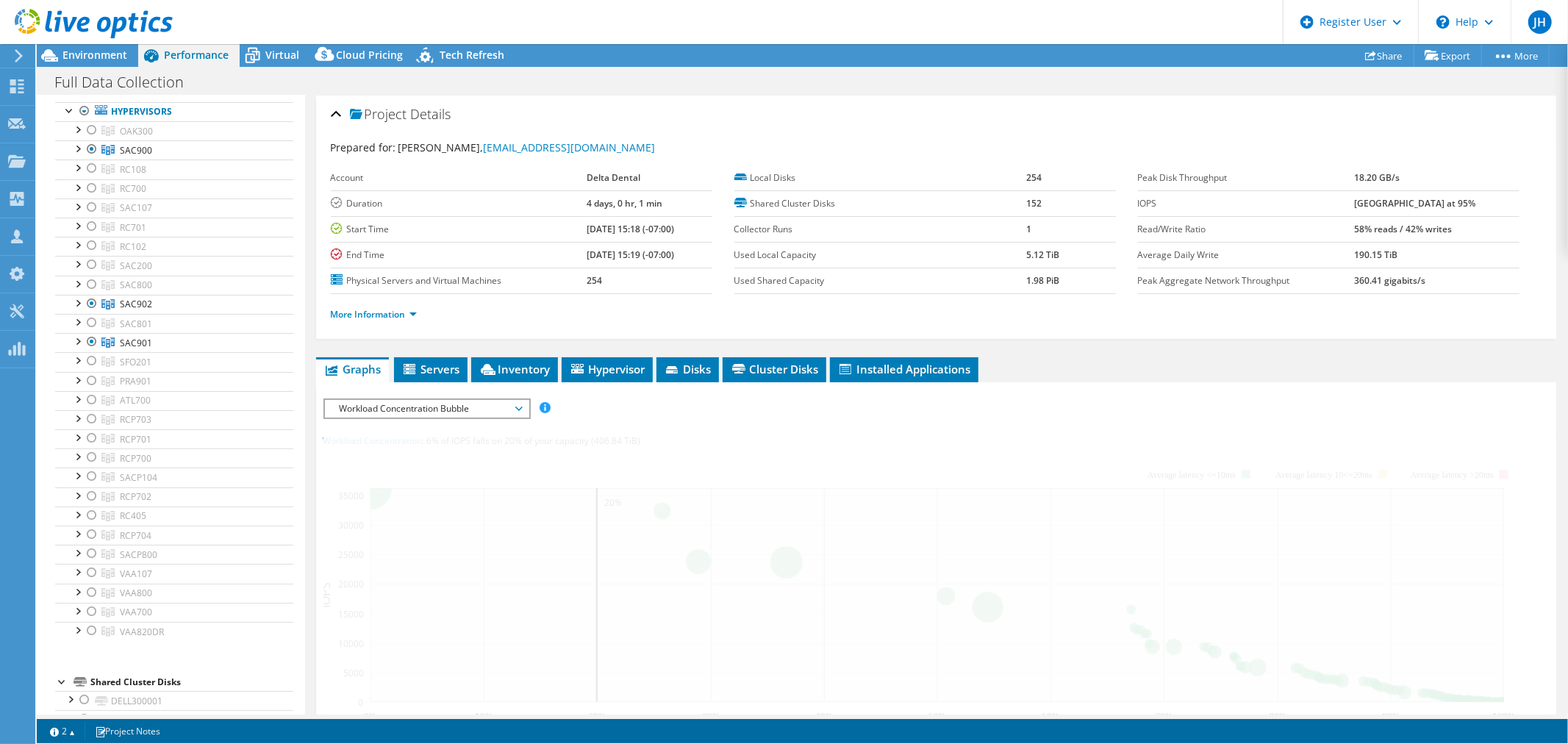
click at [761, 84] on div "JH Dell User [PERSON_NAME] [PERSON_NAME][EMAIL_ADDRESS][PERSON_NAME][DOMAIN_NAM…" at bounding box center [784, 372] width 1568 height 744
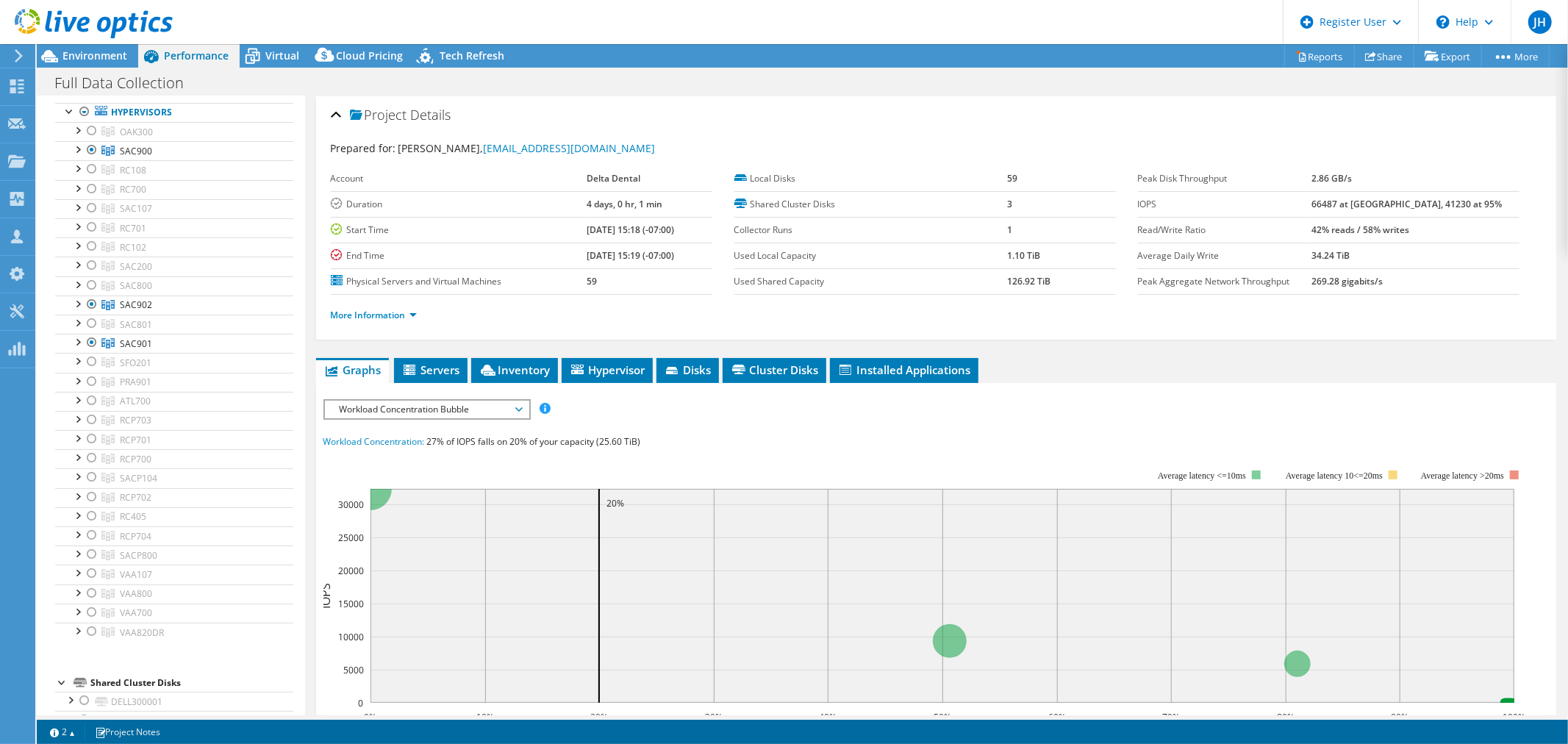
drag, startPoint x: 761, startPoint y: 84, endPoint x: 734, endPoint y: 64, distance: 33.6
click at [734, 64] on div "Project Actions Project Actions Reports Share Export vSAN ReadyNode Sizer" at bounding box center [802, 55] width 1532 height 24
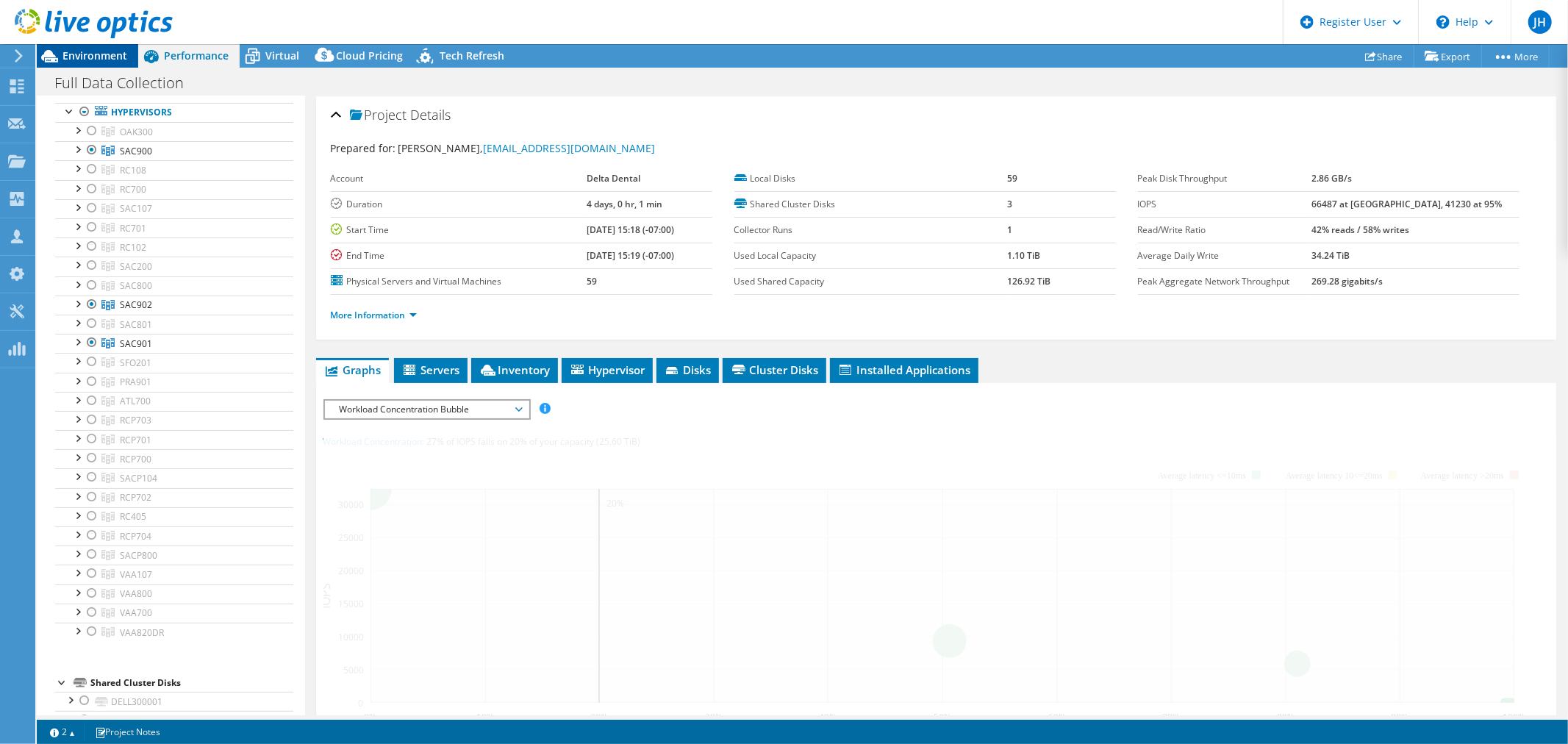
click at [113, 55] on span "Environment" at bounding box center [94, 55] width 65 height 14
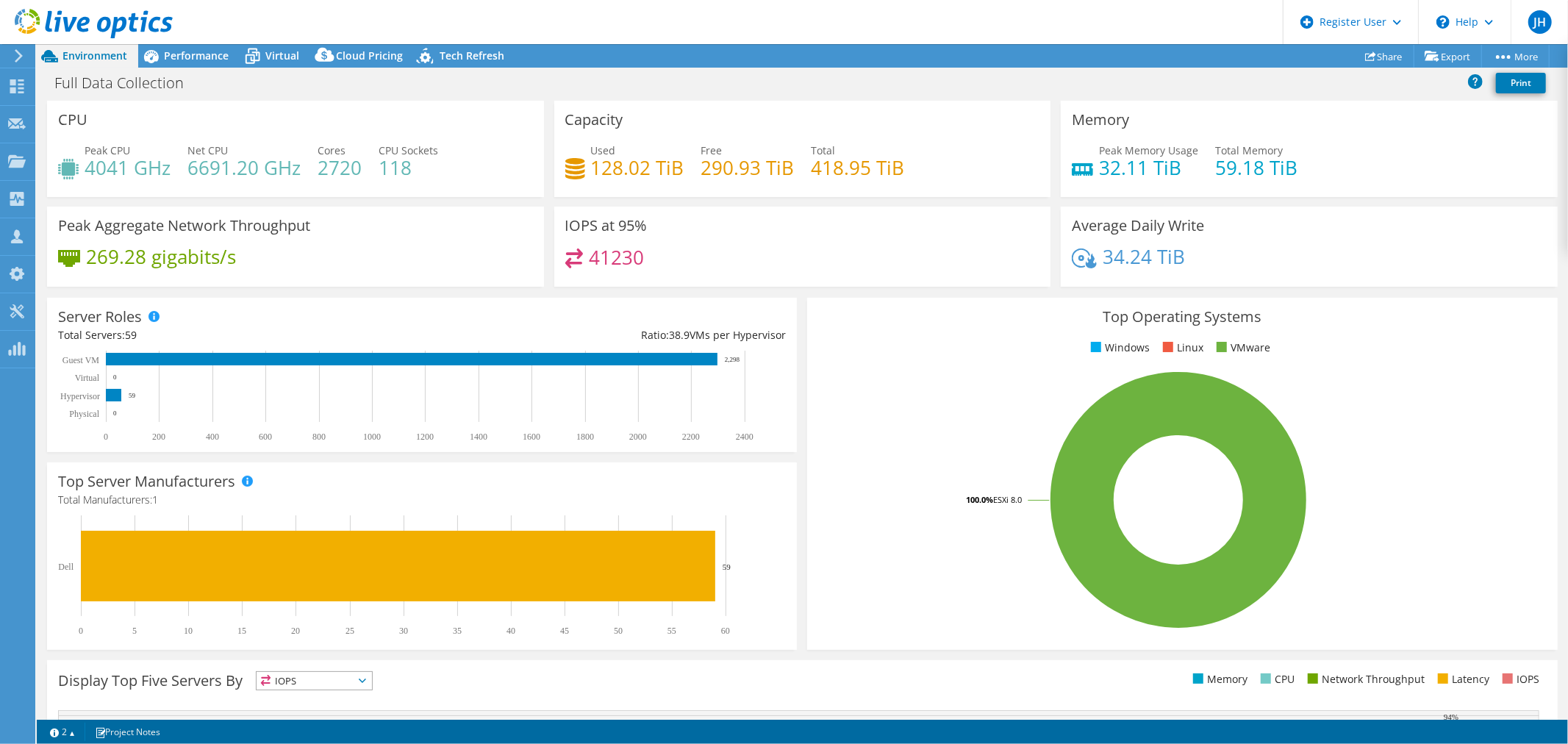
click at [739, 233] on div "IOPS at 95% 41230" at bounding box center [803, 246] width 497 height 80
click at [925, 229] on div "IOPS at 95% 41230" at bounding box center [803, 246] width 497 height 80
drag, startPoint x: 925, startPoint y: 229, endPoint x: 761, endPoint y: 233, distance: 164.0
click at [761, 233] on div "IOPS at 95% 41230" at bounding box center [803, 246] width 497 height 80
click at [192, 50] on span "Performance" at bounding box center [196, 55] width 65 height 14
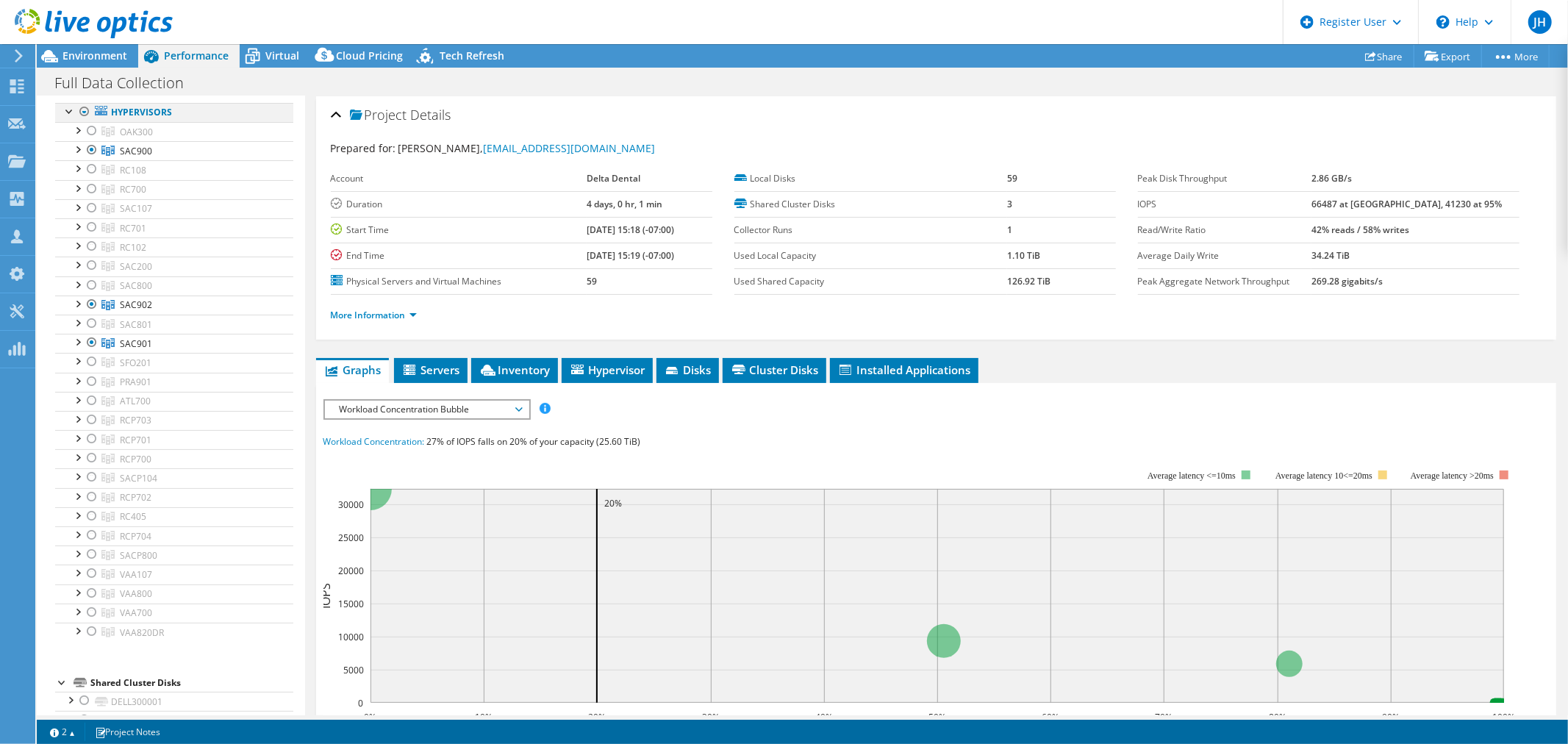
click at [84, 113] on div at bounding box center [84, 111] width 14 height 17
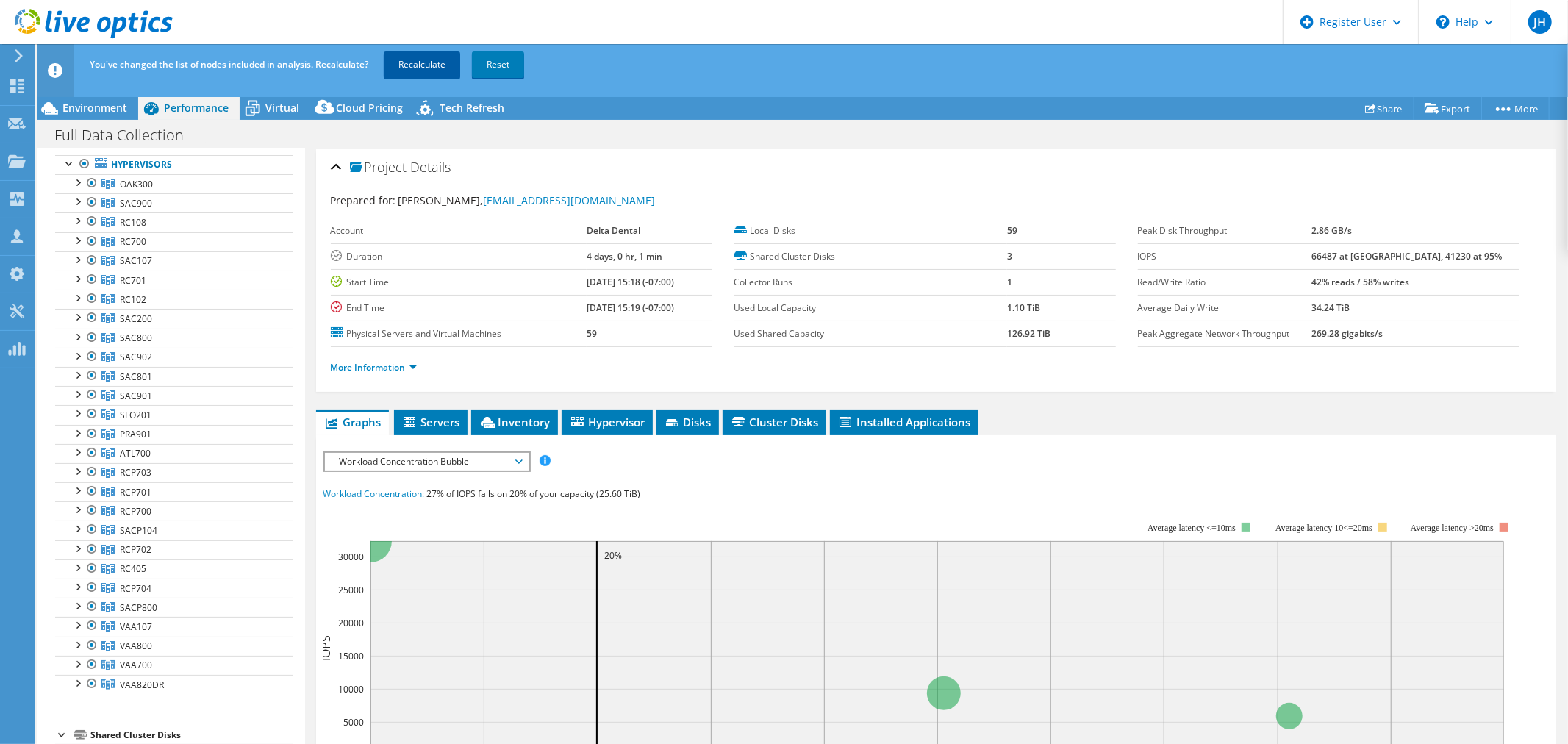
click at [414, 60] on link "Recalculate" at bounding box center [422, 65] width 77 height 27
